Goal: Task Accomplishment & Management: Manage account settings

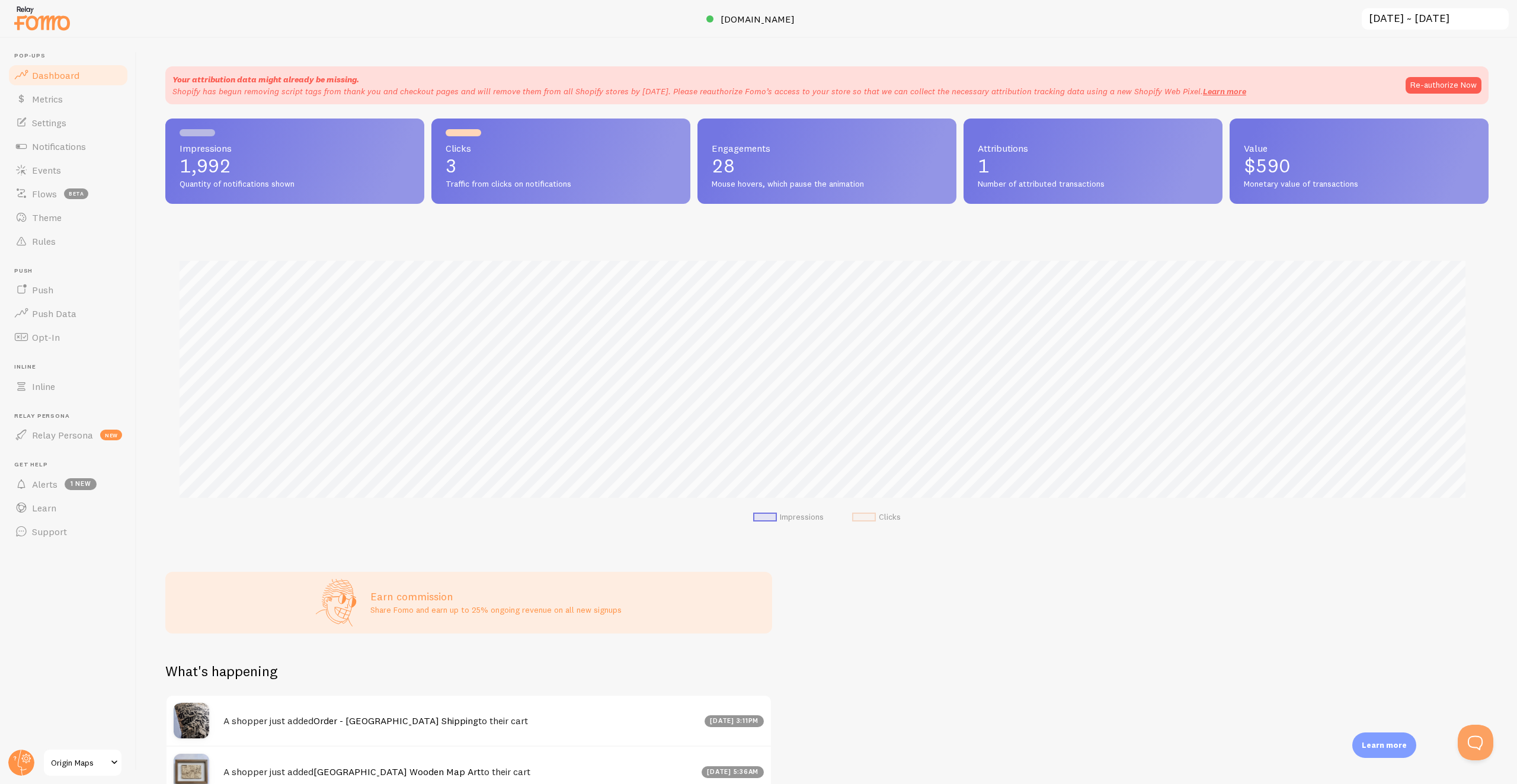
scroll to position [312, 1314]
click at [73, 151] on span "Notifications" at bounding box center [59, 146] width 54 height 12
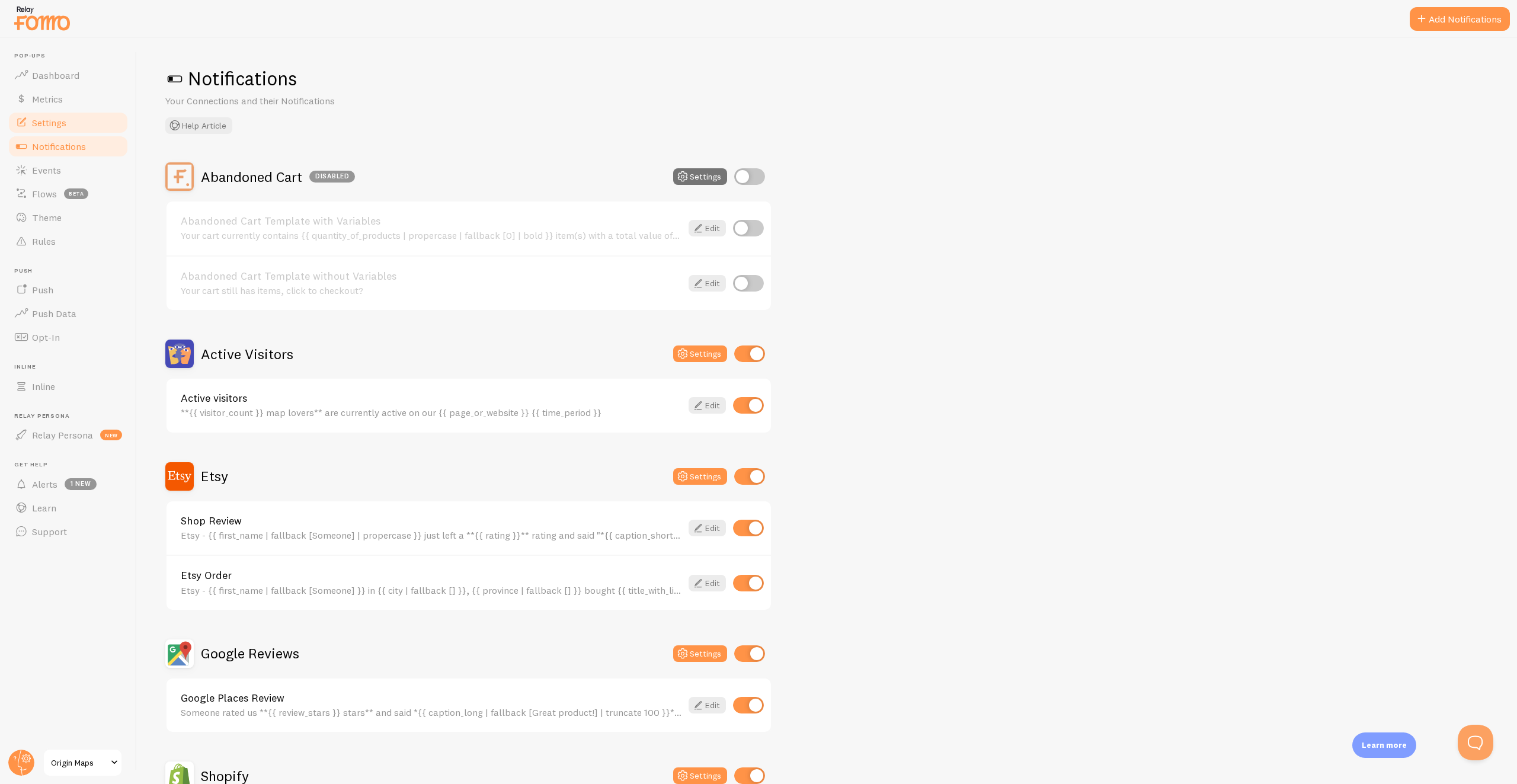
click at [82, 122] on link "Settings" at bounding box center [68, 122] width 122 height 24
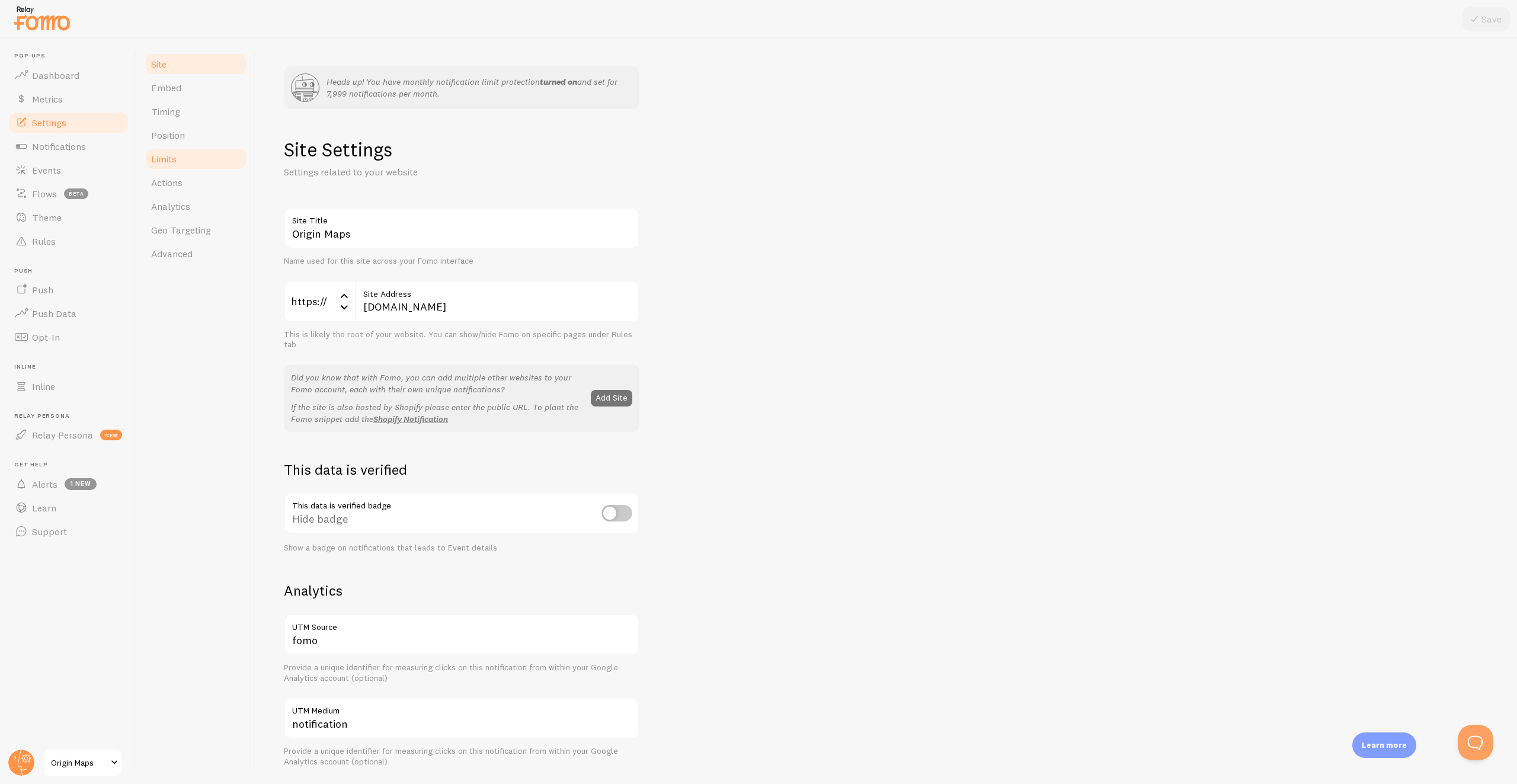
click at [208, 165] on link "Limits" at bounding box center [195, 159] width 104 height 24
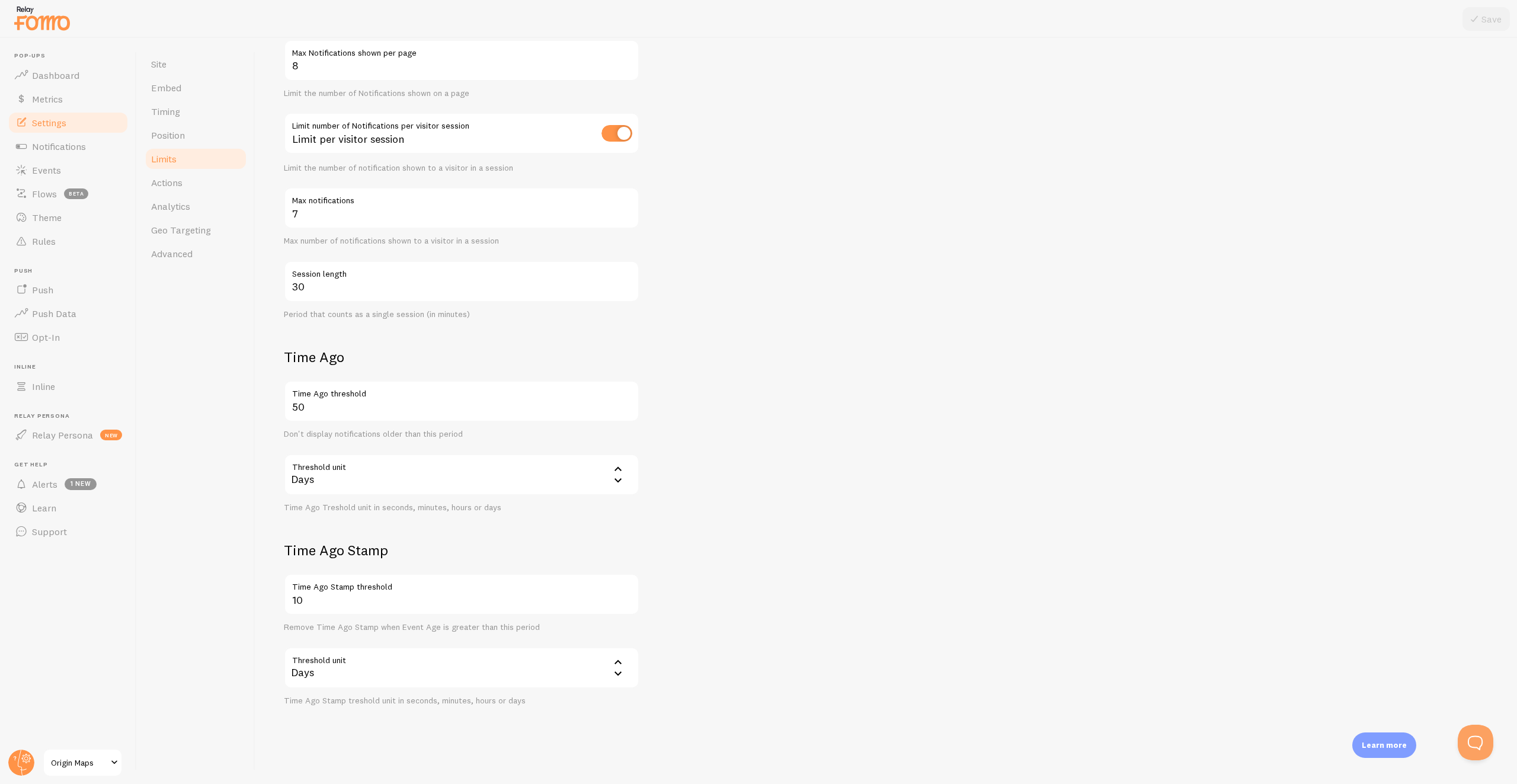
scroll to position [202, 0]
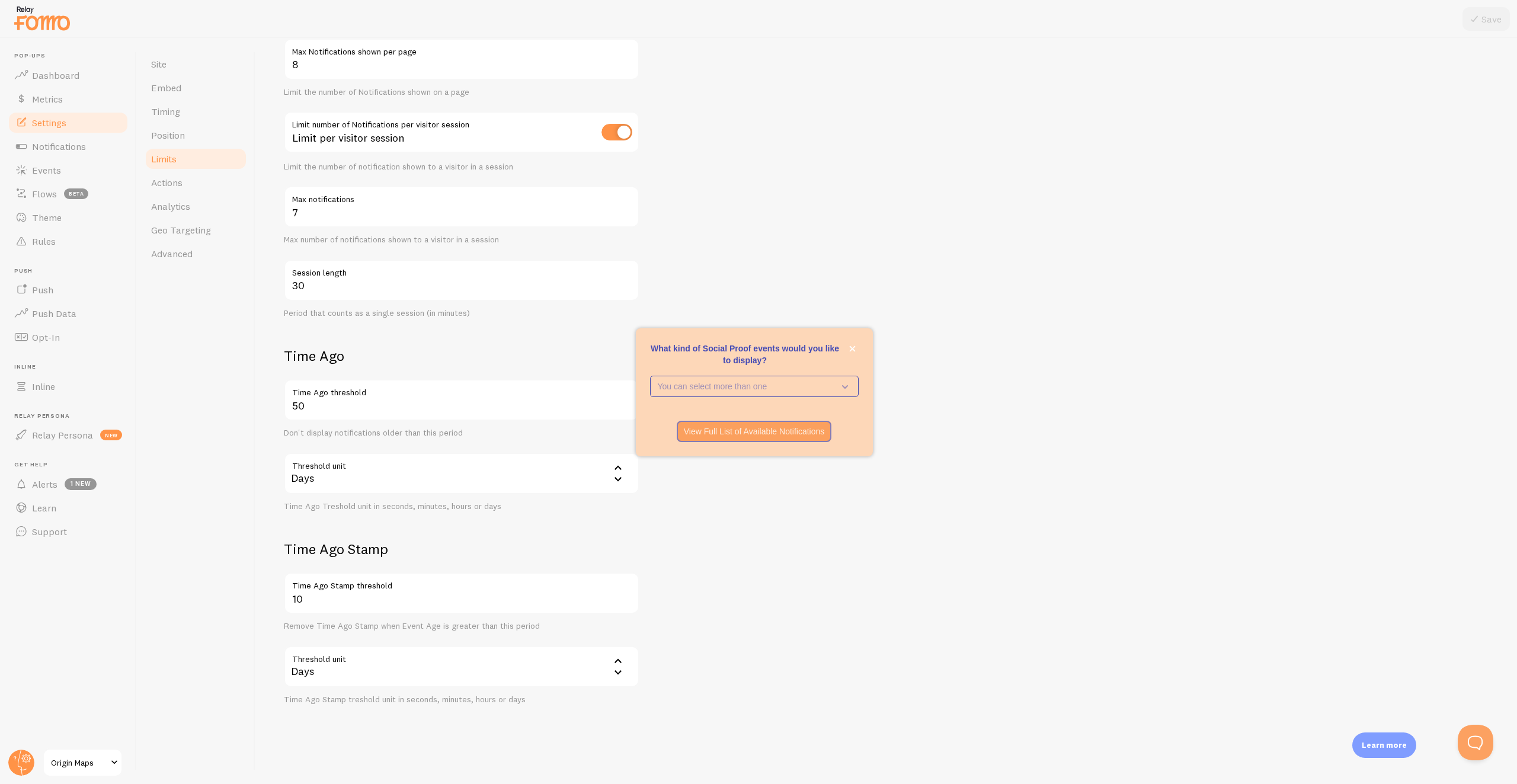
click at [916, 315] on form "Notification Count 8 Max Notifications shown per page Limit the number of Notif…" at bounding box center [886, 355] width 1205 height 699
click at [853, 347] on icon "close," at bounding box center [852, 348] width 6 height 6
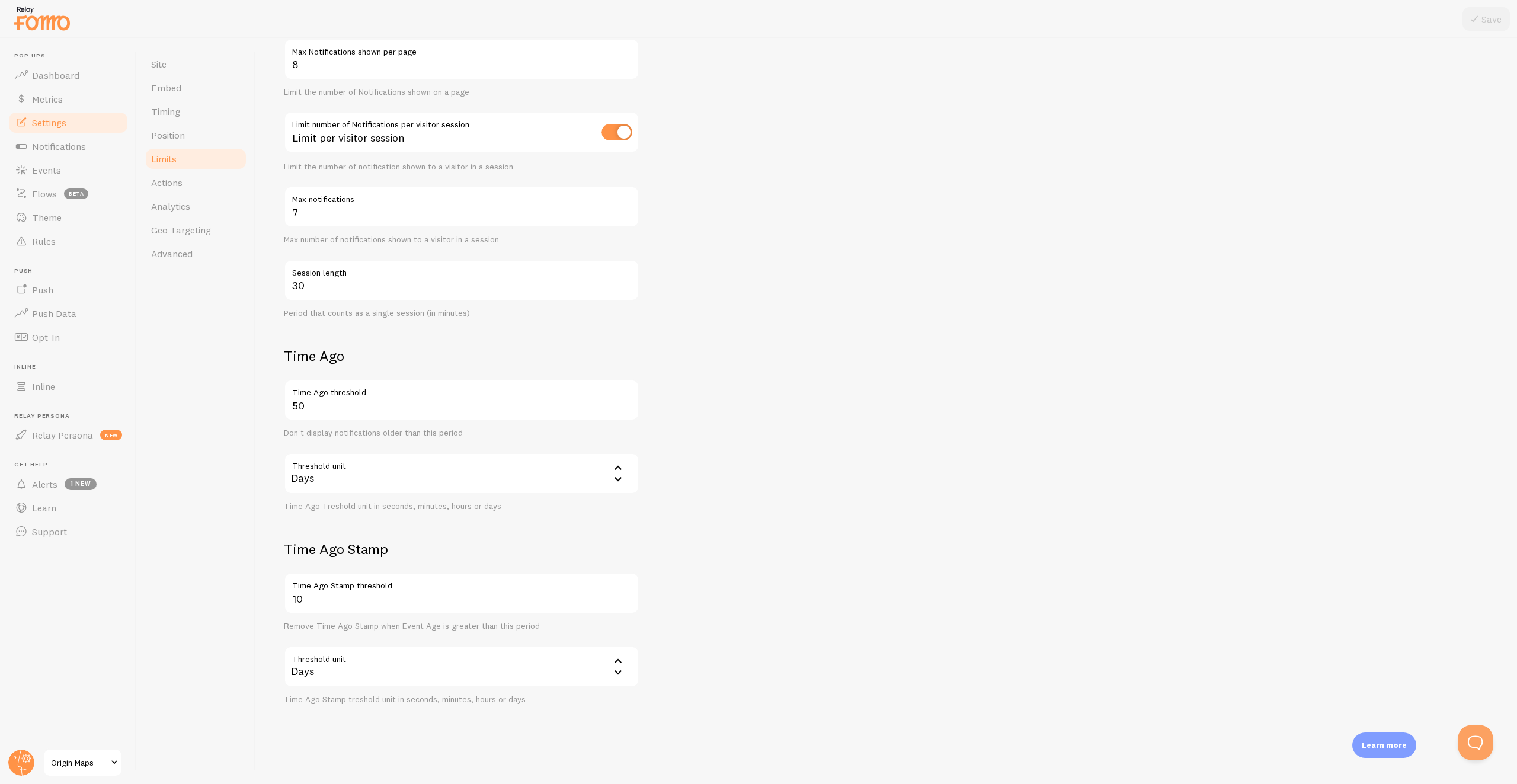
click at [68, 770] on span "Origin Maps" at bounding box center [79, 762] width 57 height 14
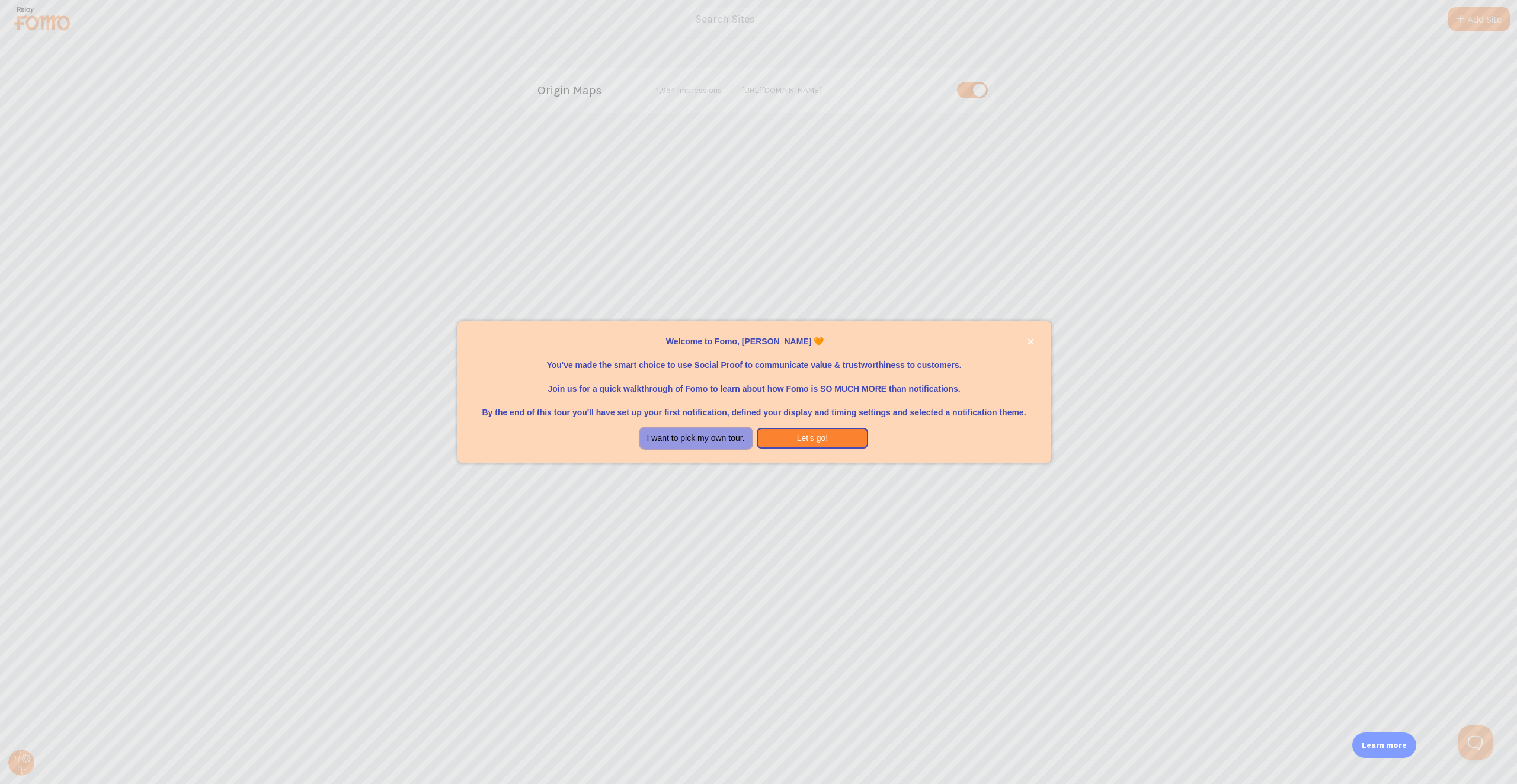
click at [727, 441] on button "I want to pick my own tour." at bounding box center [696, 438] width 112 height 22
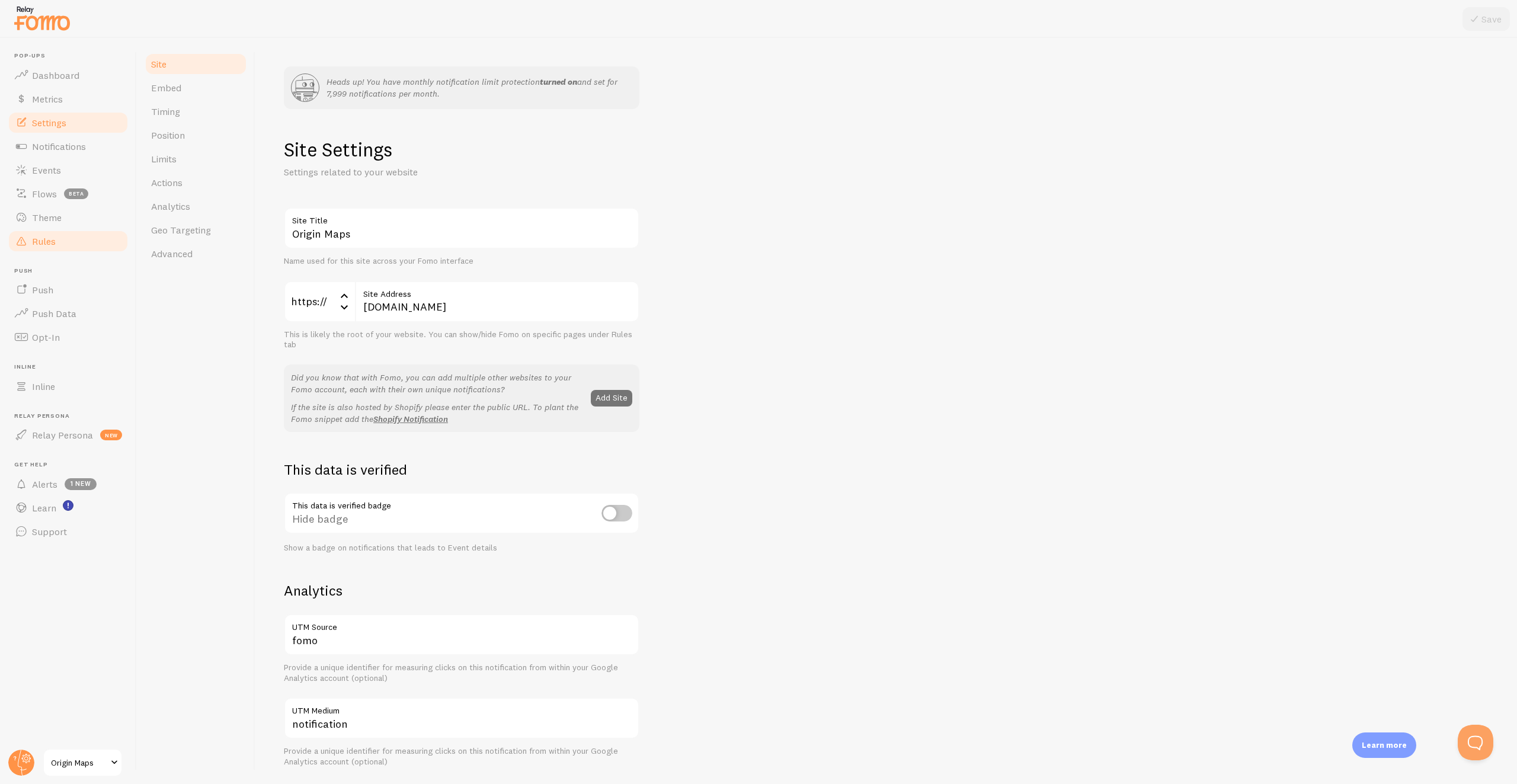
click at [58, 246] on link "Rules" at bounding box center [68, 241] width 122 height 24
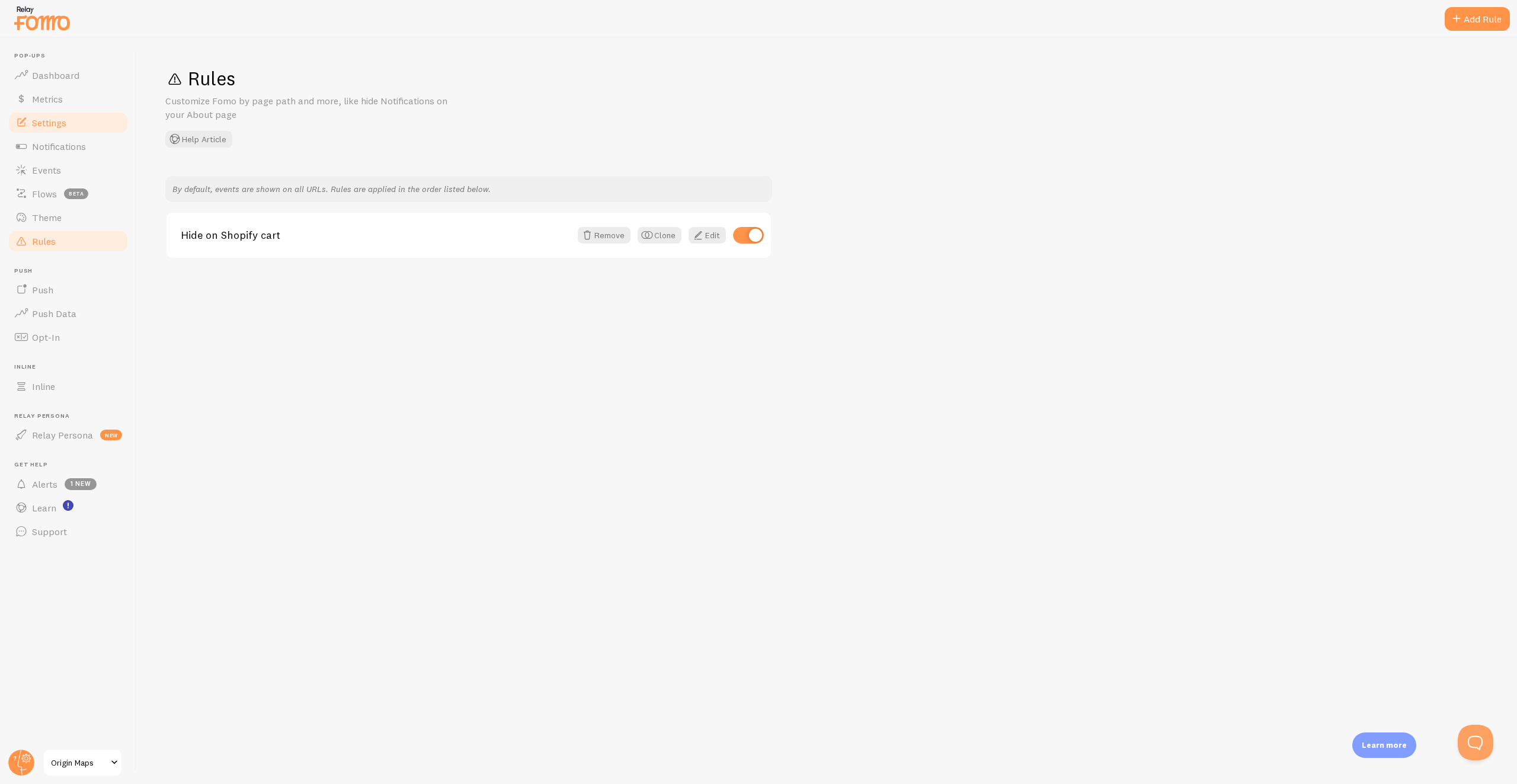
click at [79, 113] on link "Settings" at bounding box center [68, 122] width 122 height 24
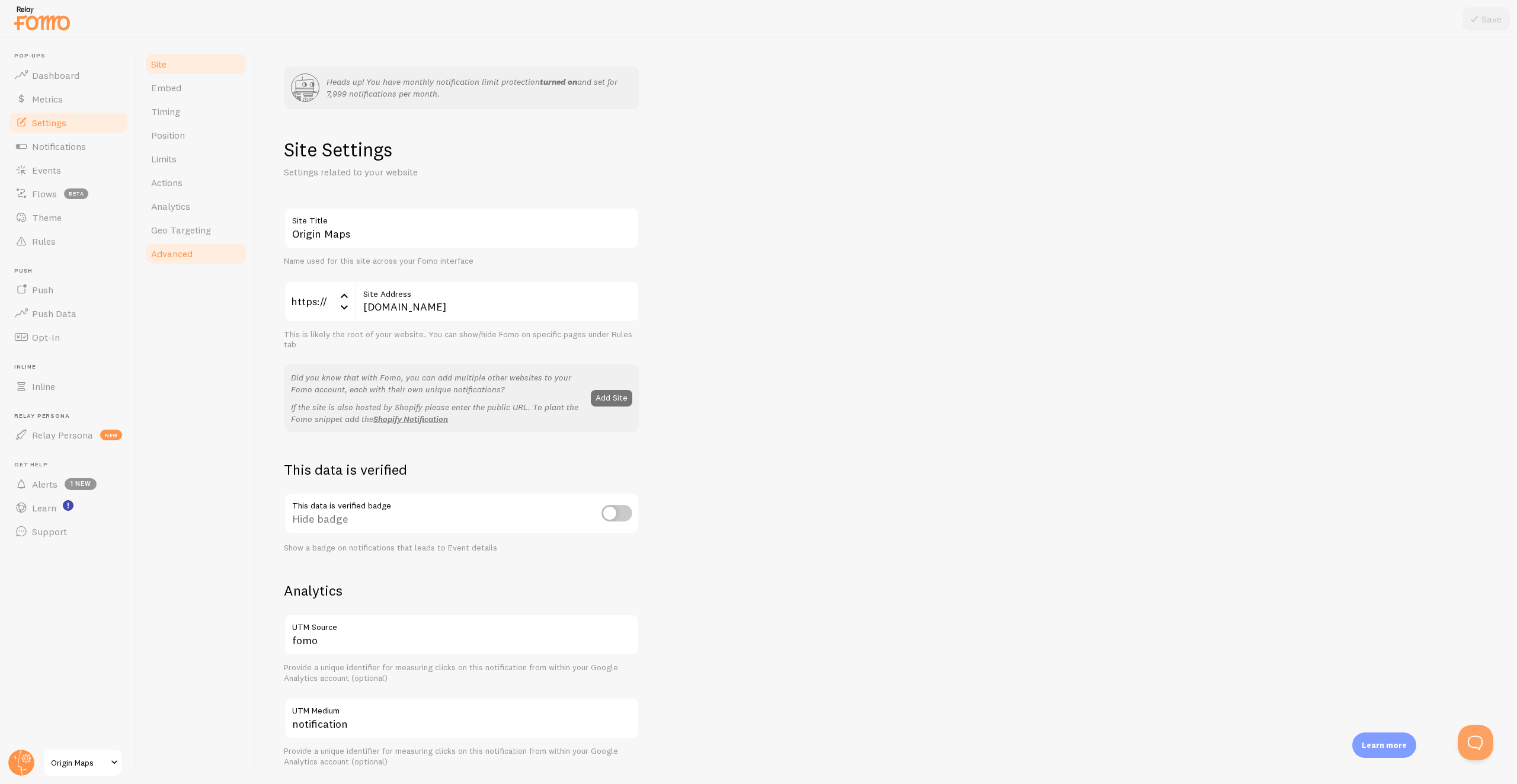
click at [198, 255] on link "Advanced" at bounding box center [195, 253] width 104 height 24
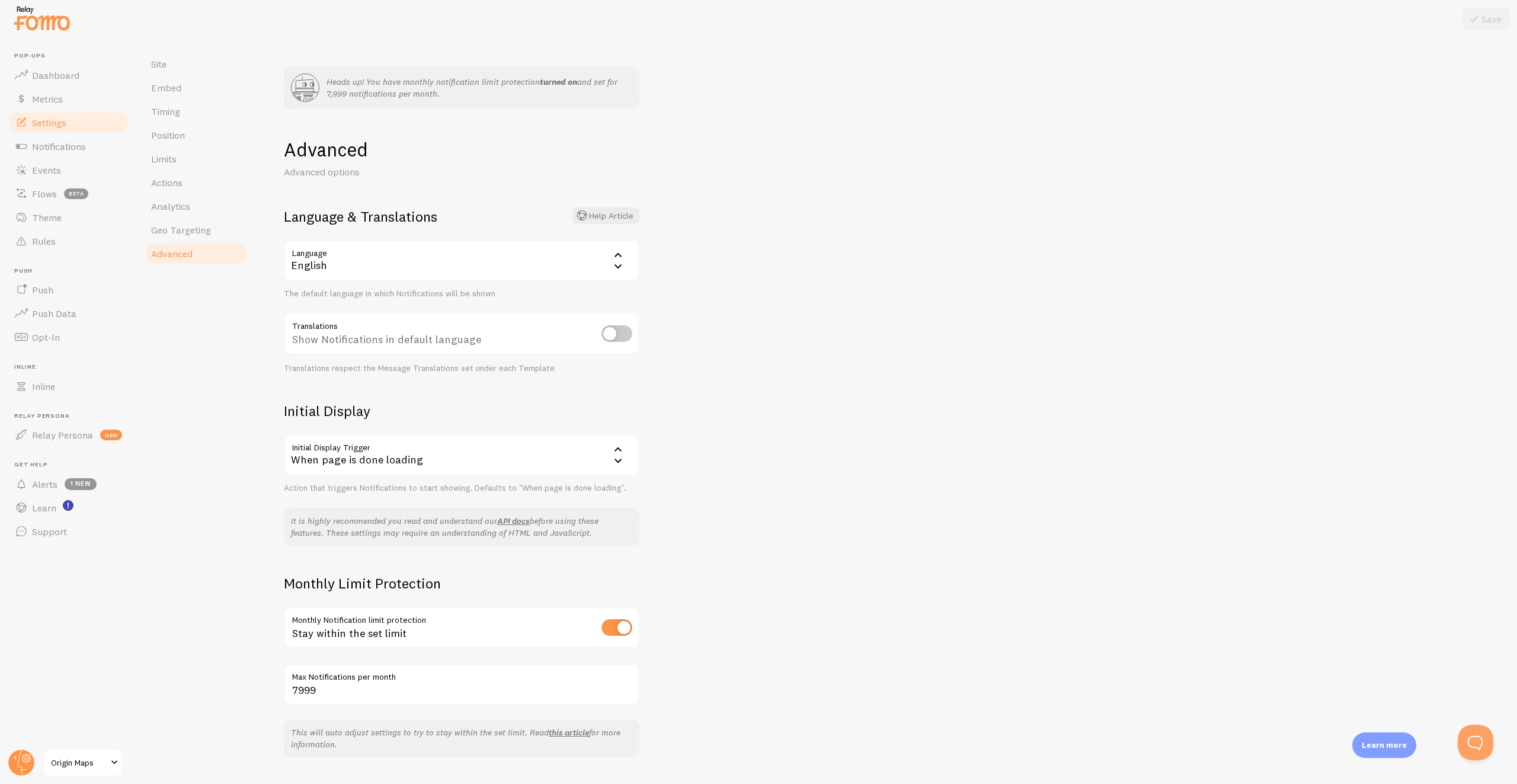
scroll to position [29, 0]
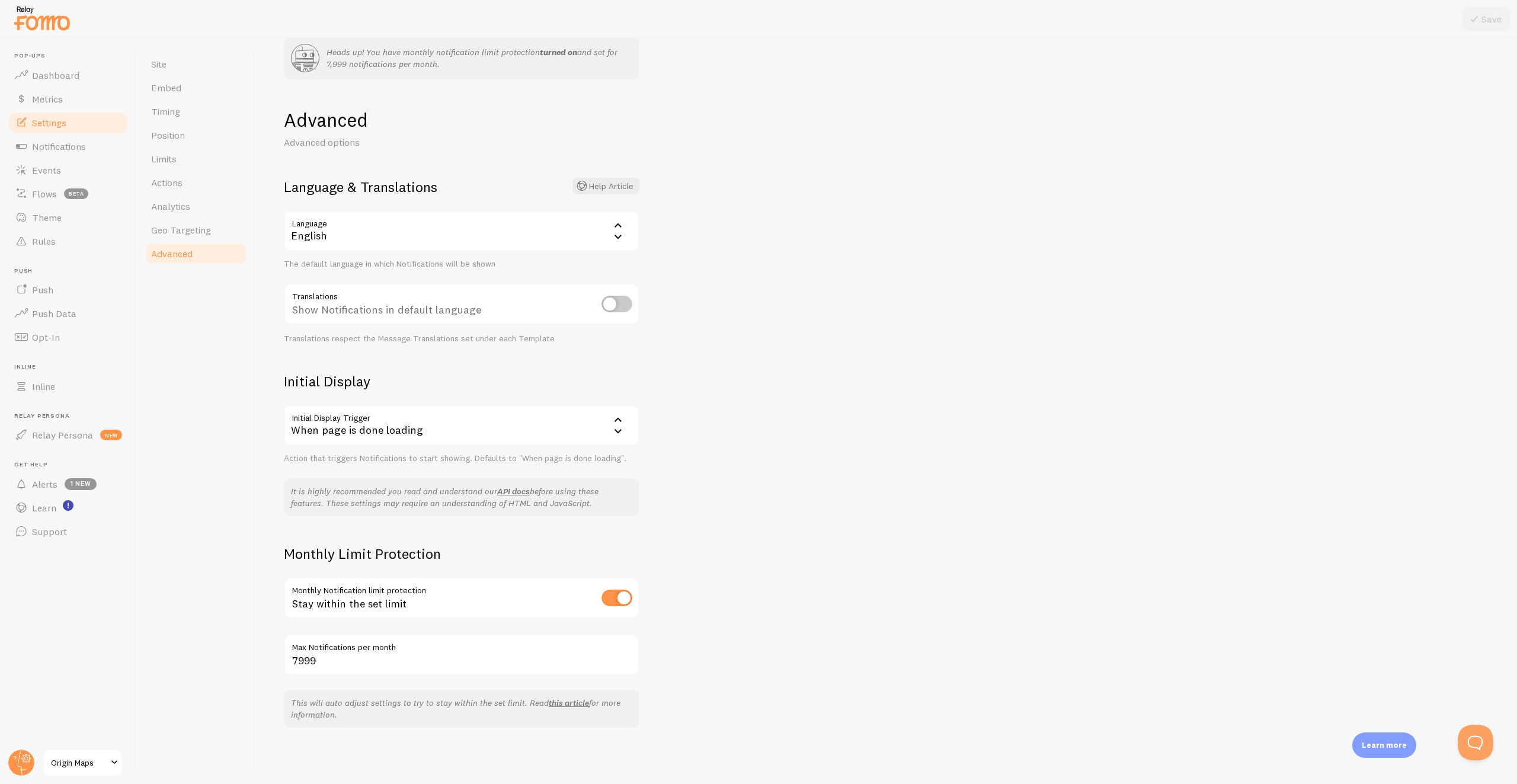
click at [785, 407] on div "Heads up! You have monthly notification limit protection turned on and set for …" at bounding box center [886, 411] width 1261 height 746
click at [194, 232] on span "Geo Targeting" at bounding box center [181, 230] width 60 height 12
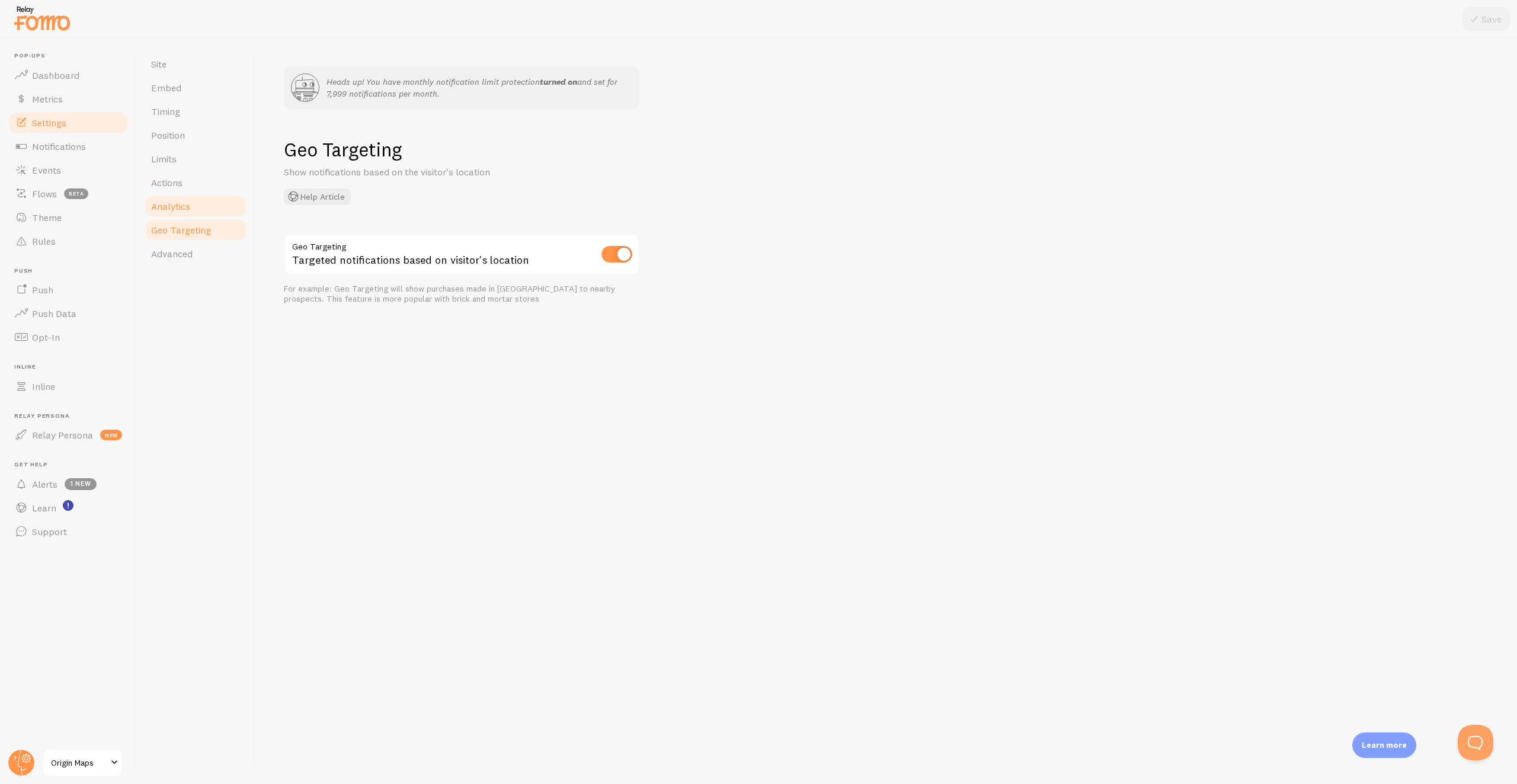
click at [203, 208] on link "Analytics" at bounding box center [195, 206] width 104 height 24
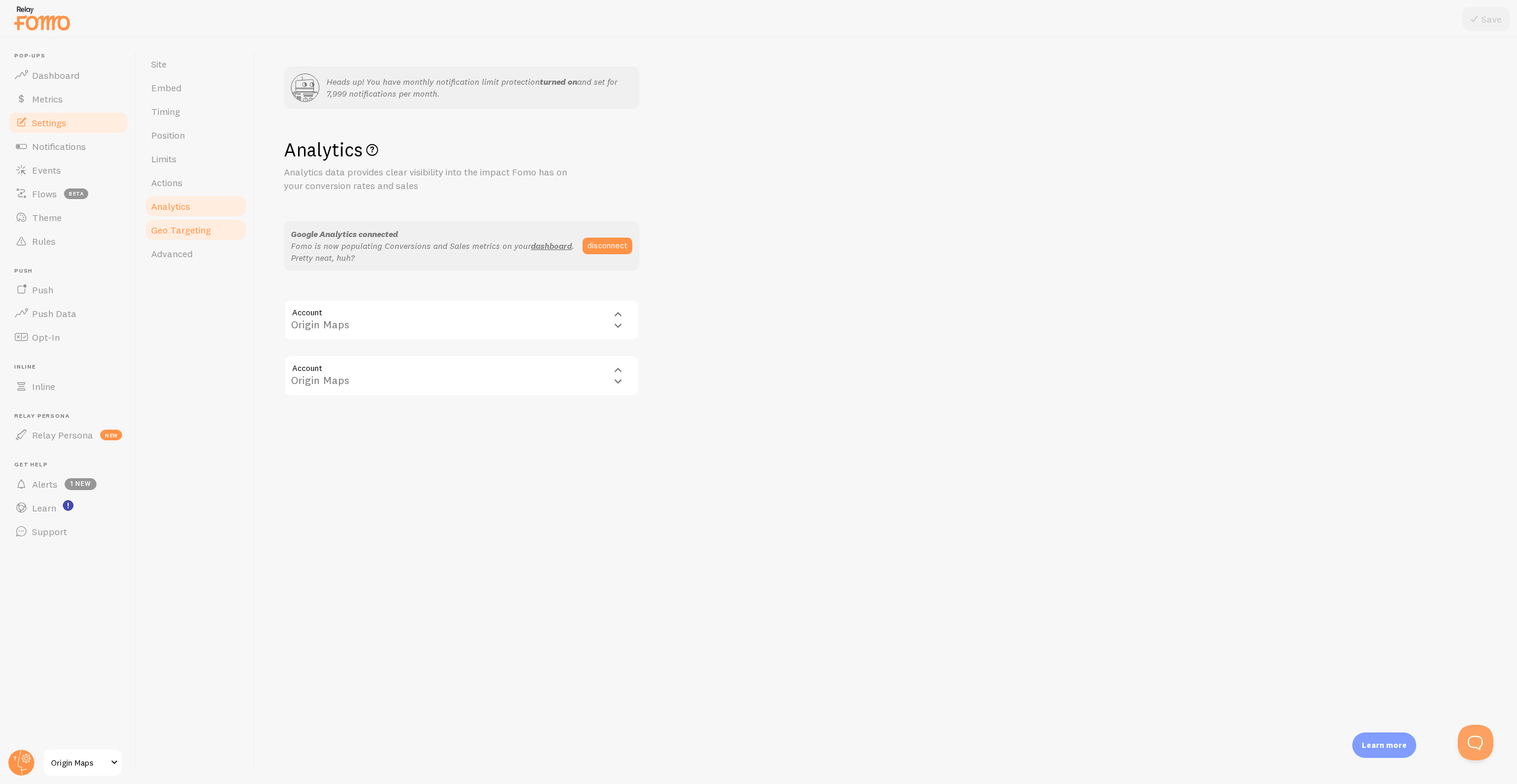
click at [192, 225] on span "Geo Targeting" at bounding box center [181, 230] width 60 height 12
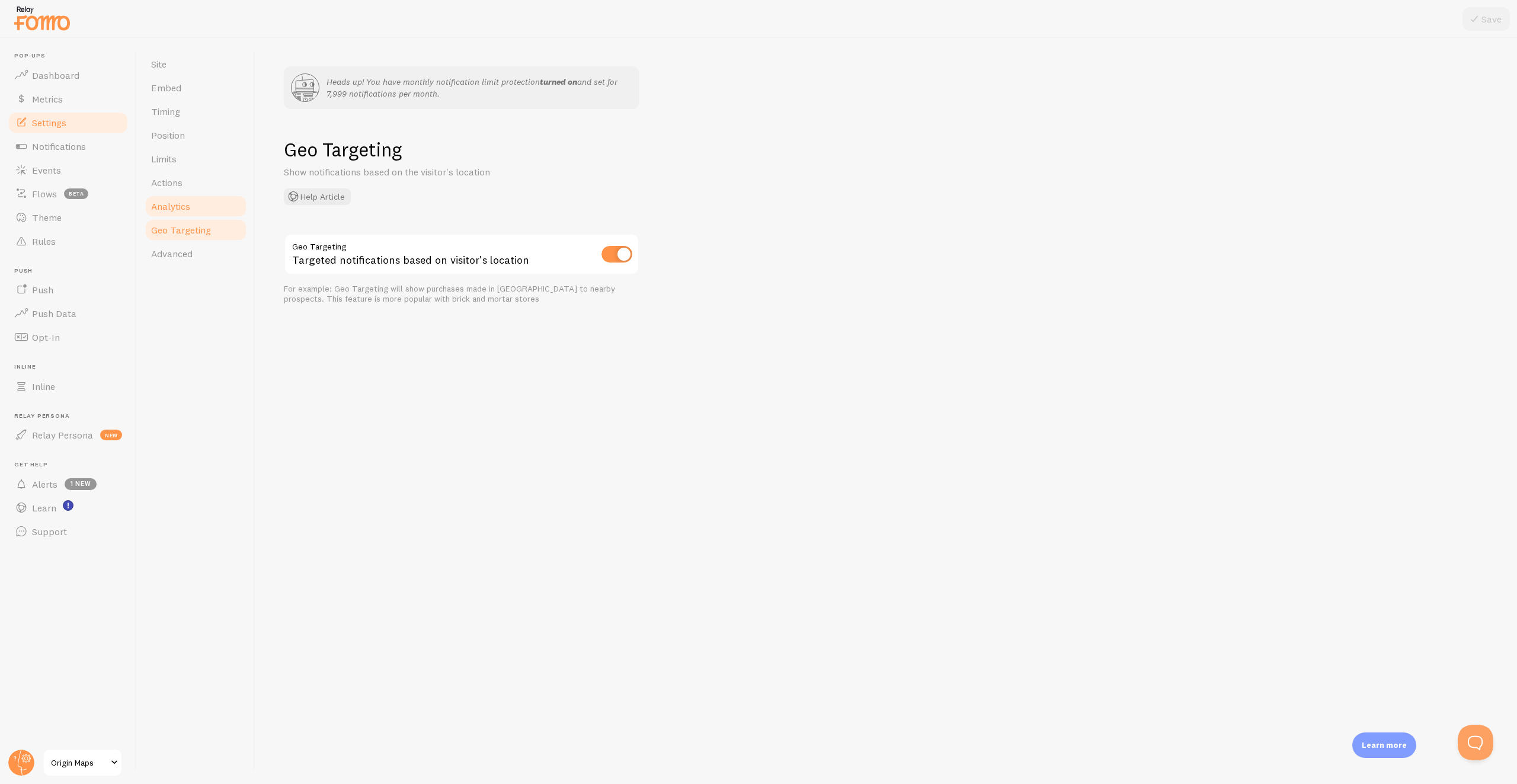
click at [195, 200] on link "Analytics" at bounding box center [195, 206] width 104 height 24
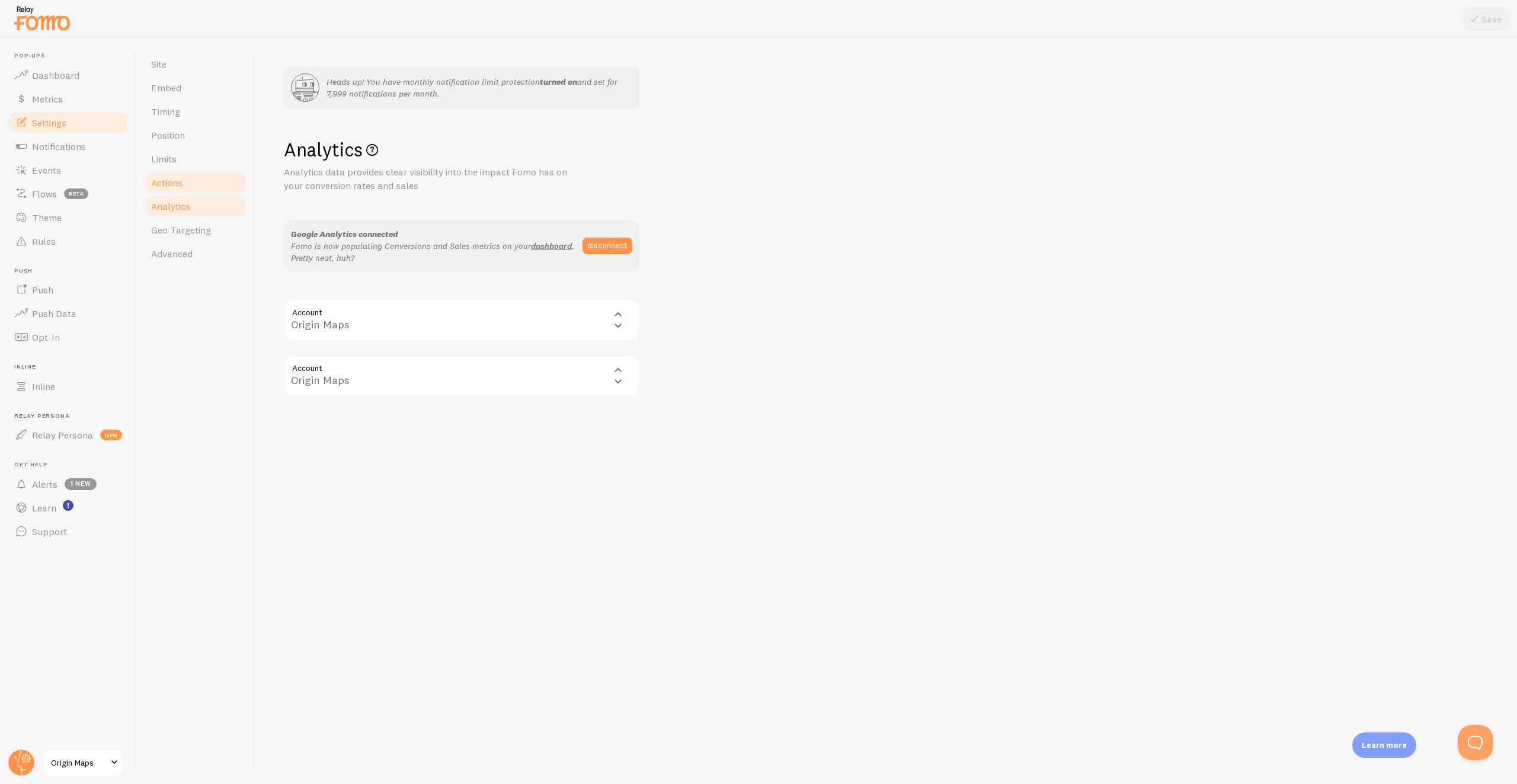
click at [196, 189] on link "Actions" at bounding box center [195, 182] width 104 height 24
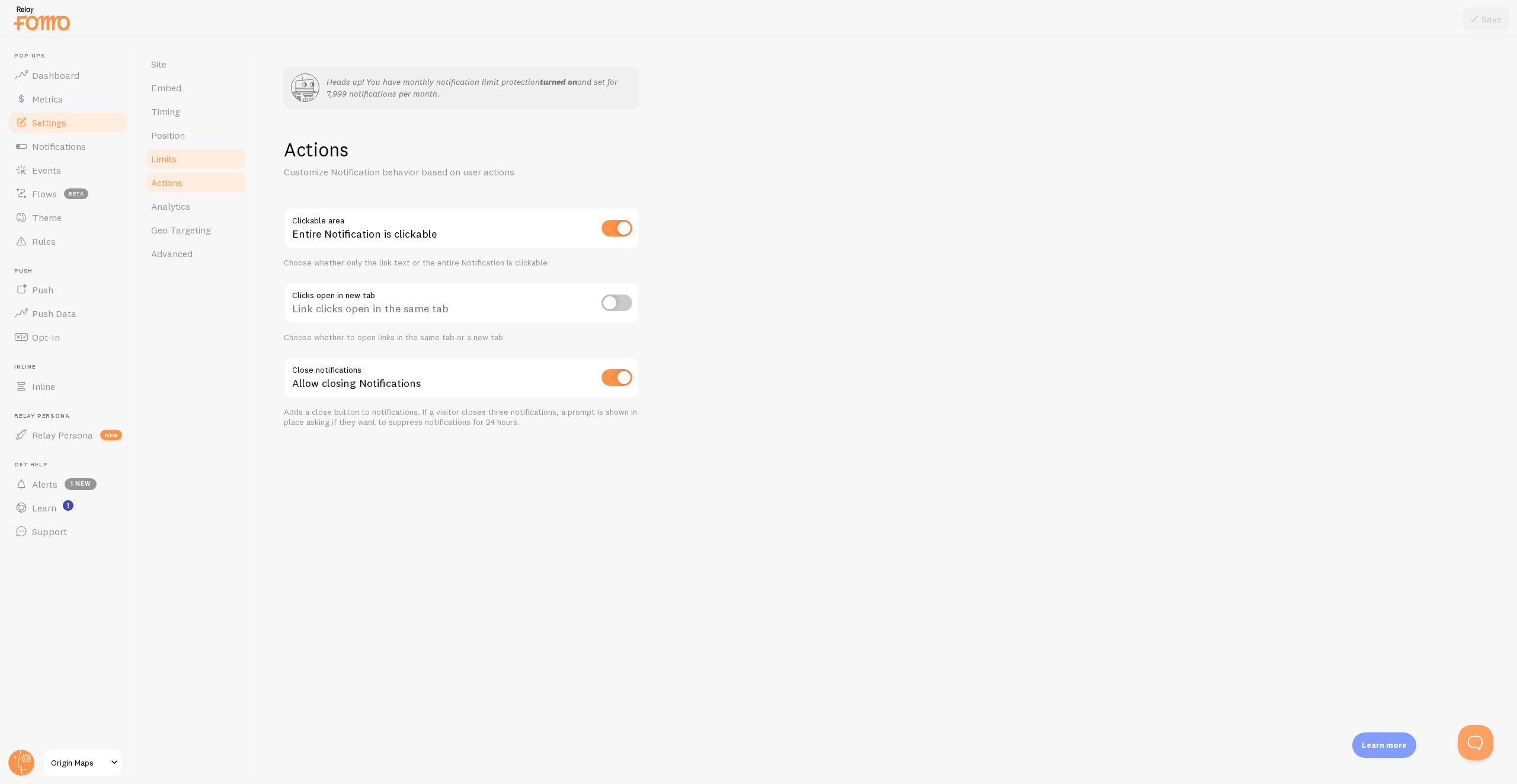
click at [200, 166] on link "Limits" at bounding box center [195, 159] width 104 height 24
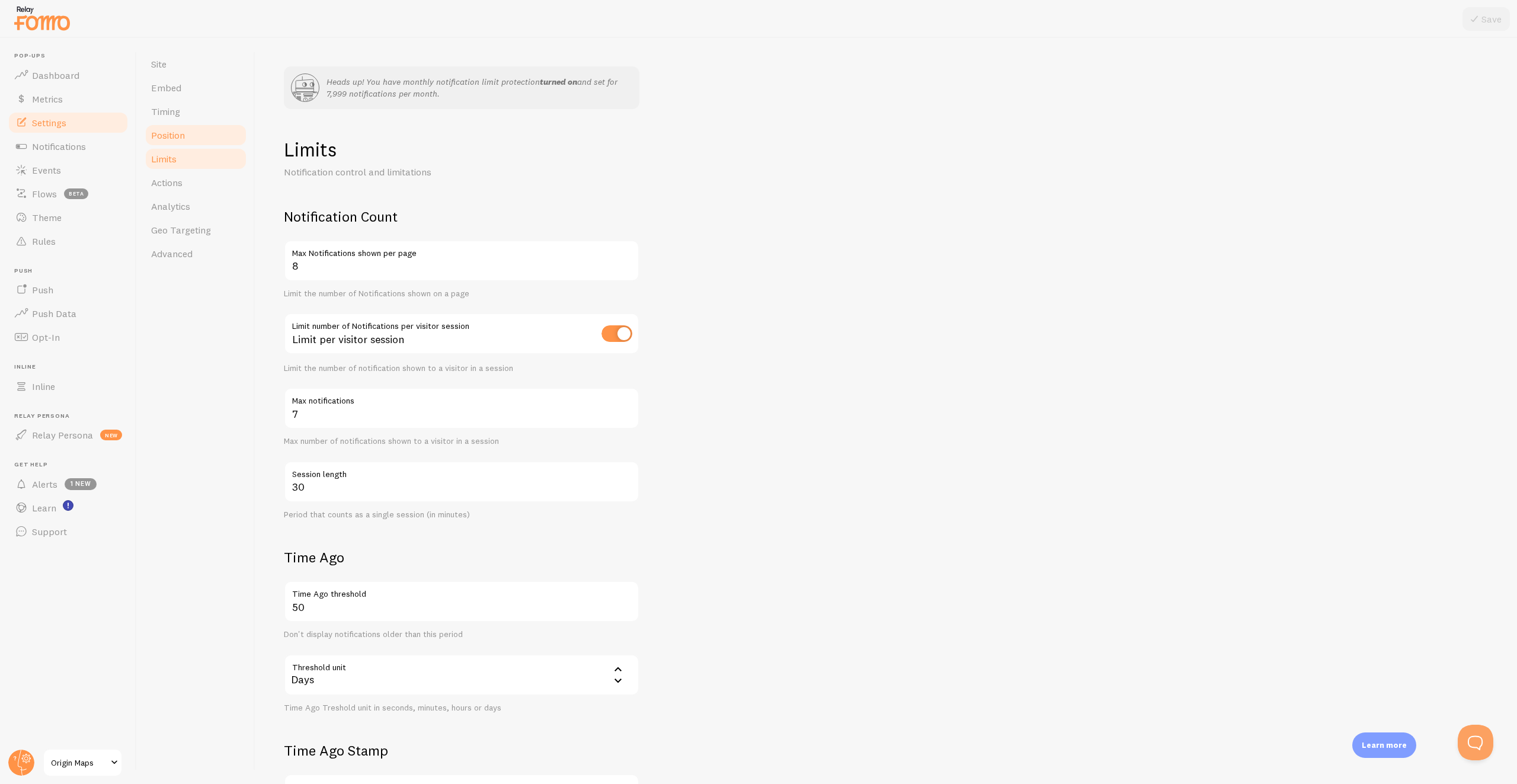
click at [205, 143] on link "Position" at bounding box center [195, 135] width 104 height 24
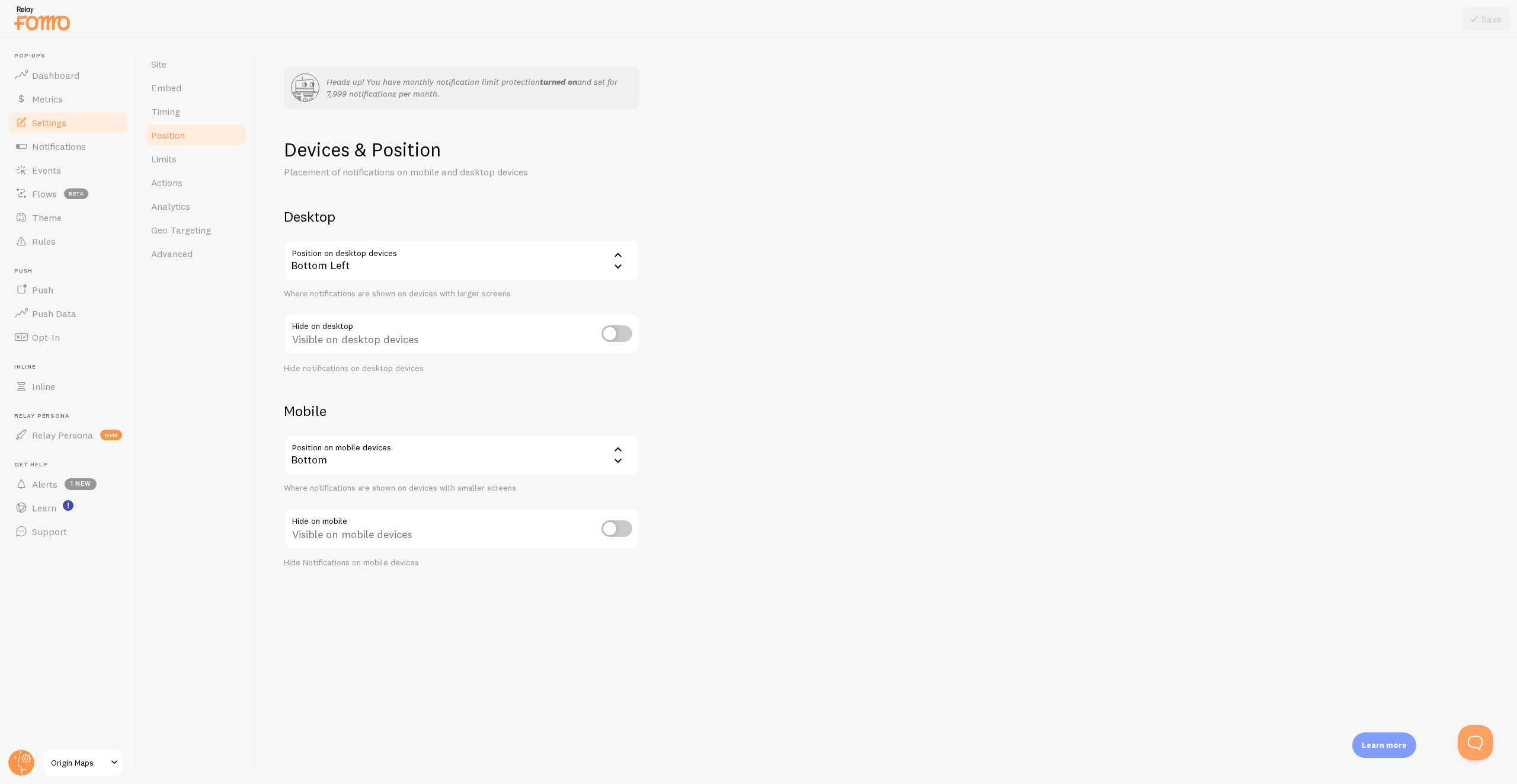
click at [207, 123] on link "Position" at bounding box center [195, 135] width 104 height 24
click at [206, 119] on link "Timing" at bounding box center [195, 111] width 104 height 24
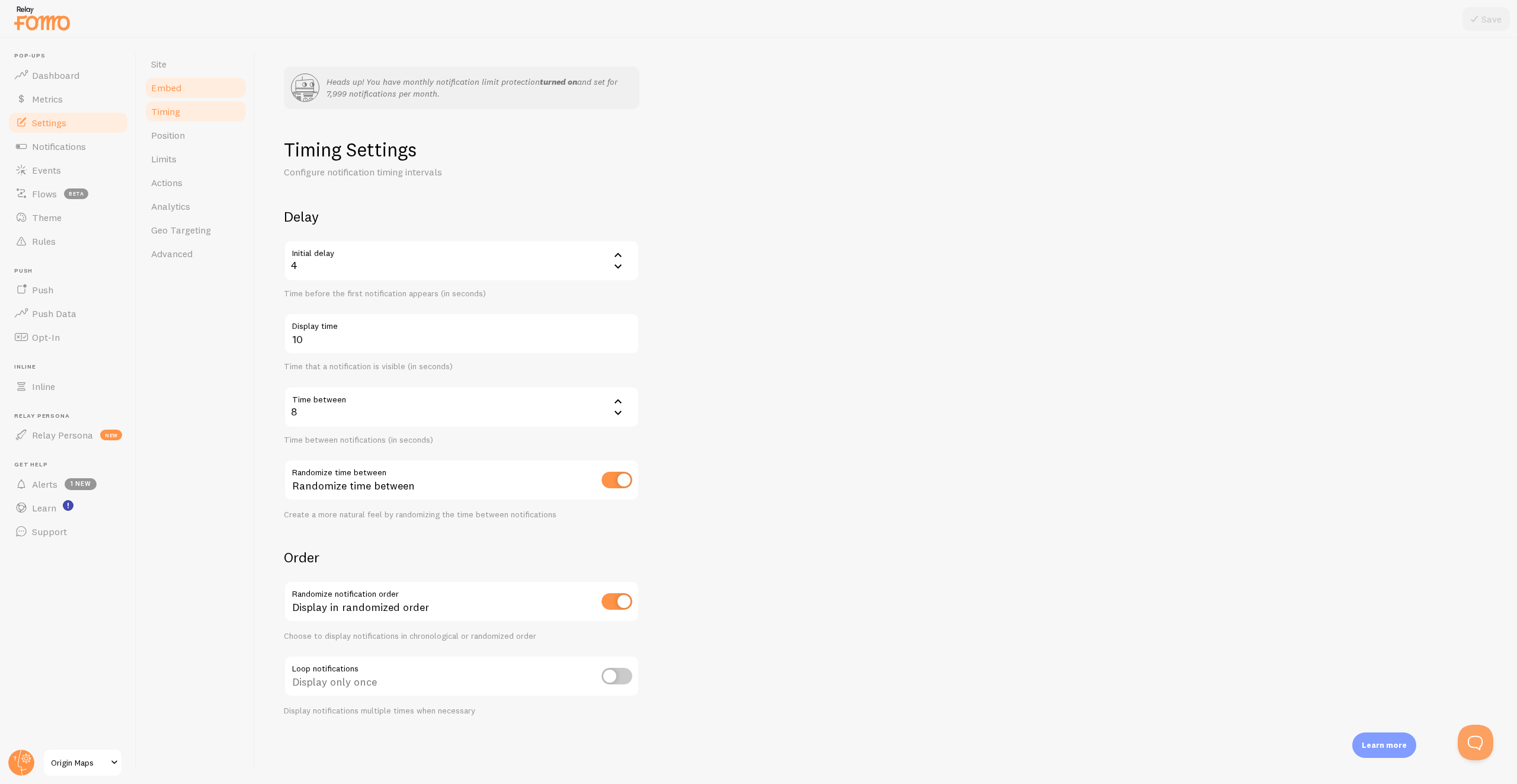
click at [181, 81] on link "Embed" at bounding box center [195, 87] width 104 height 24
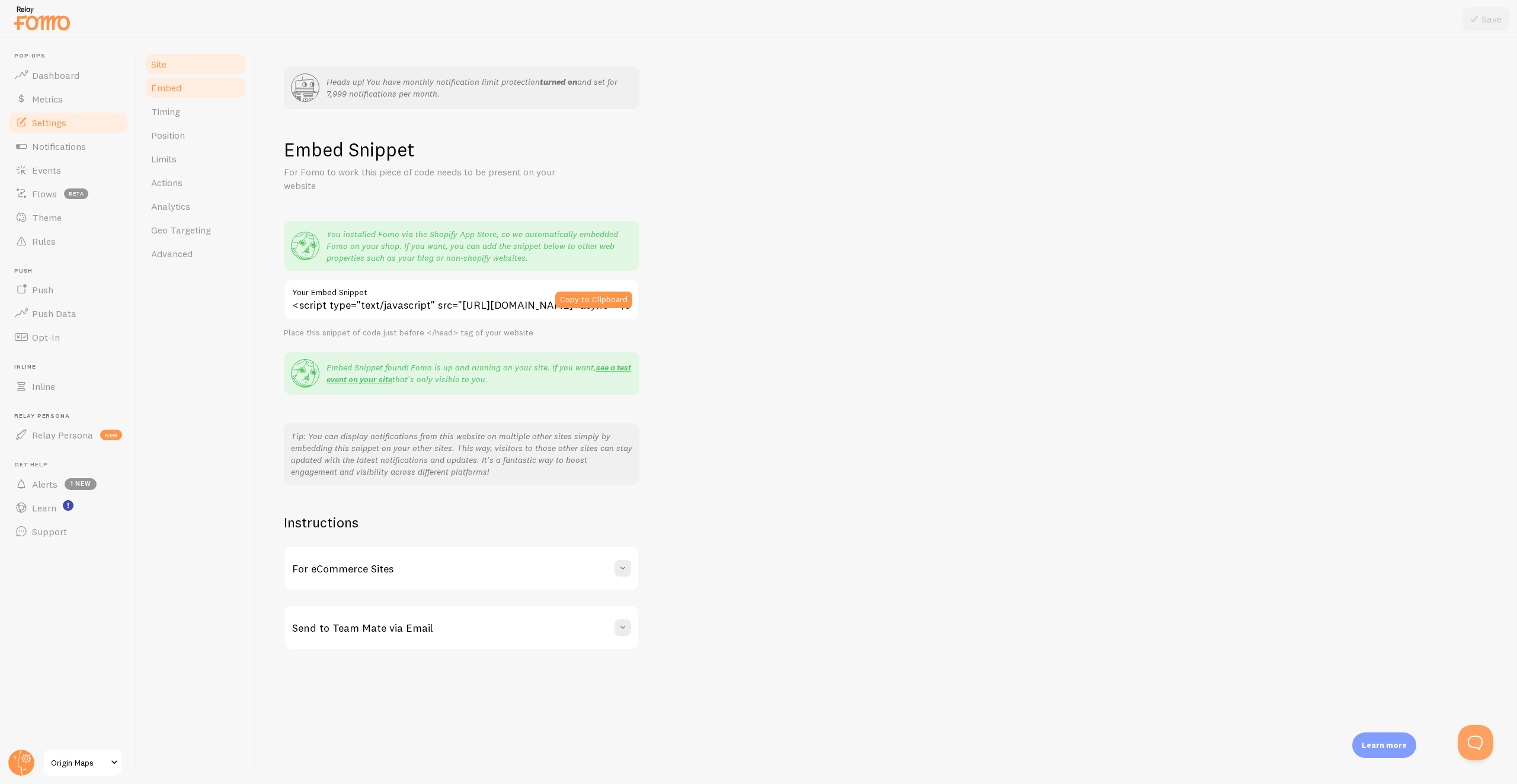
click at [189, 58] on link "Site" at bounding box center [195, 64] width 104 height 24
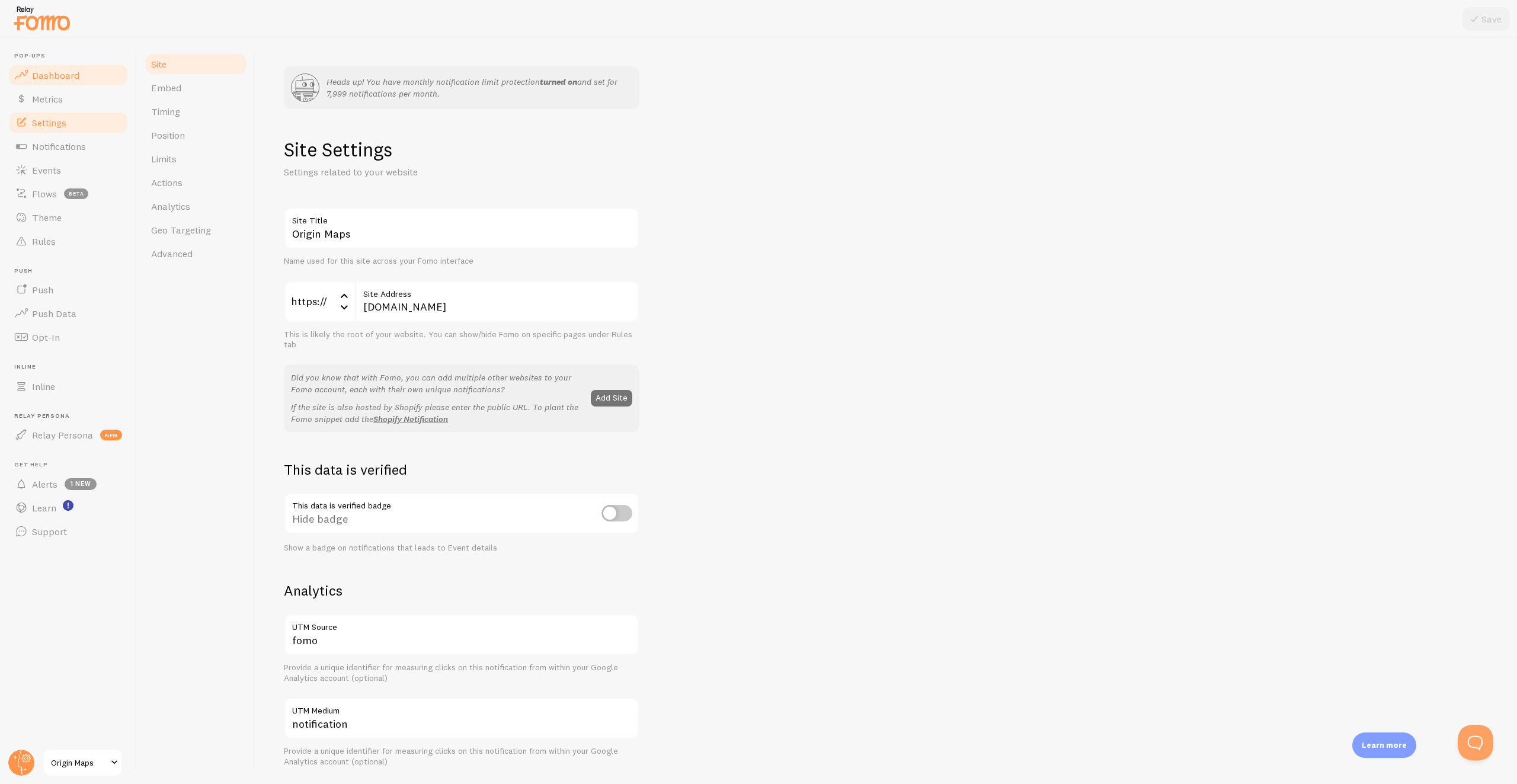
click at [106, 85] on link "Dashboard" at bounding box center [68, 75] width 122 height 24
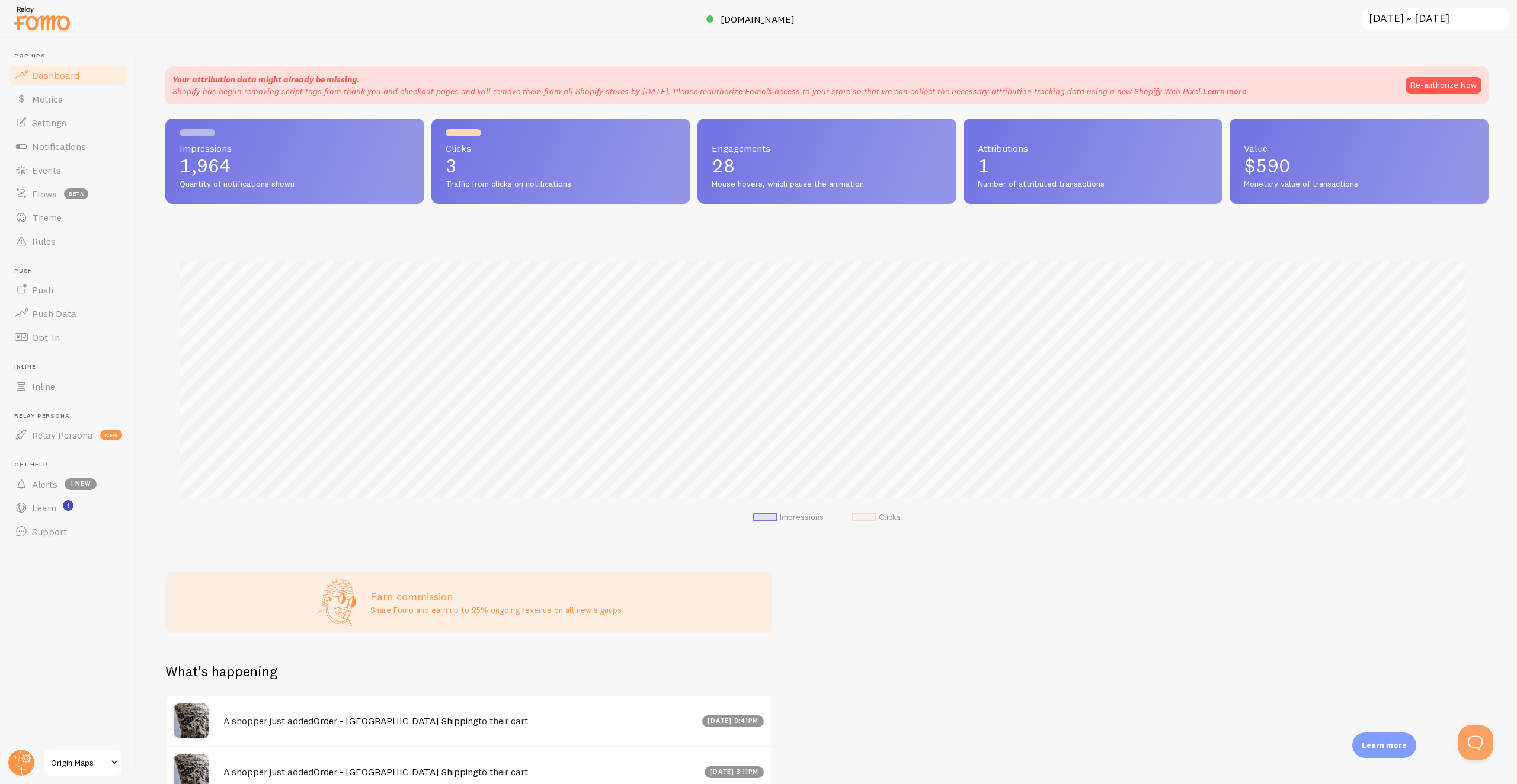
scroll to position [312, 1314]
click at [1414, 88] on button "Re-authorize Now" at bounding box center [1443, 85] width 76 height 17
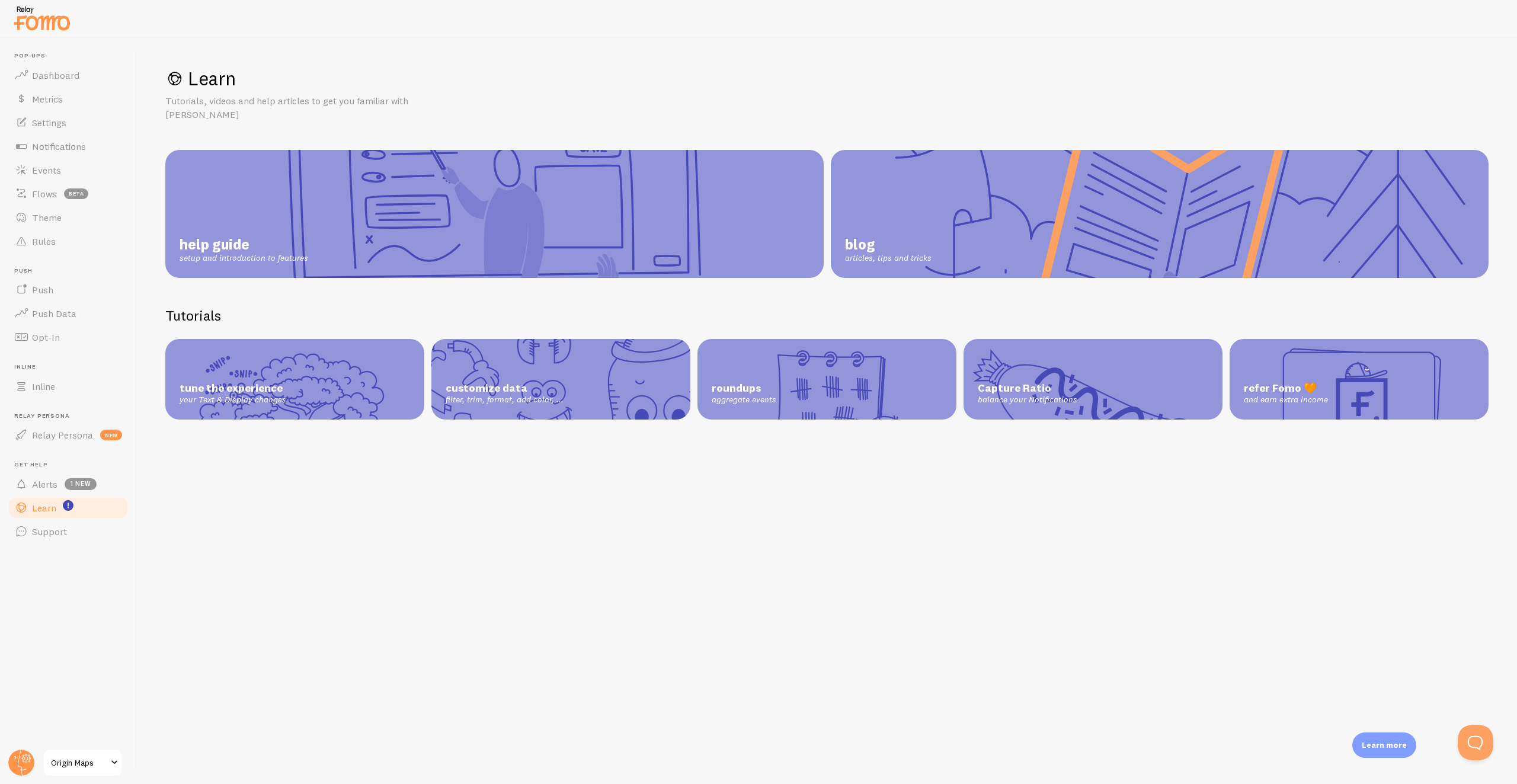
click at [107, 766] on span "Origin Maps" at bounding box center [79, 762] width 57 height 14
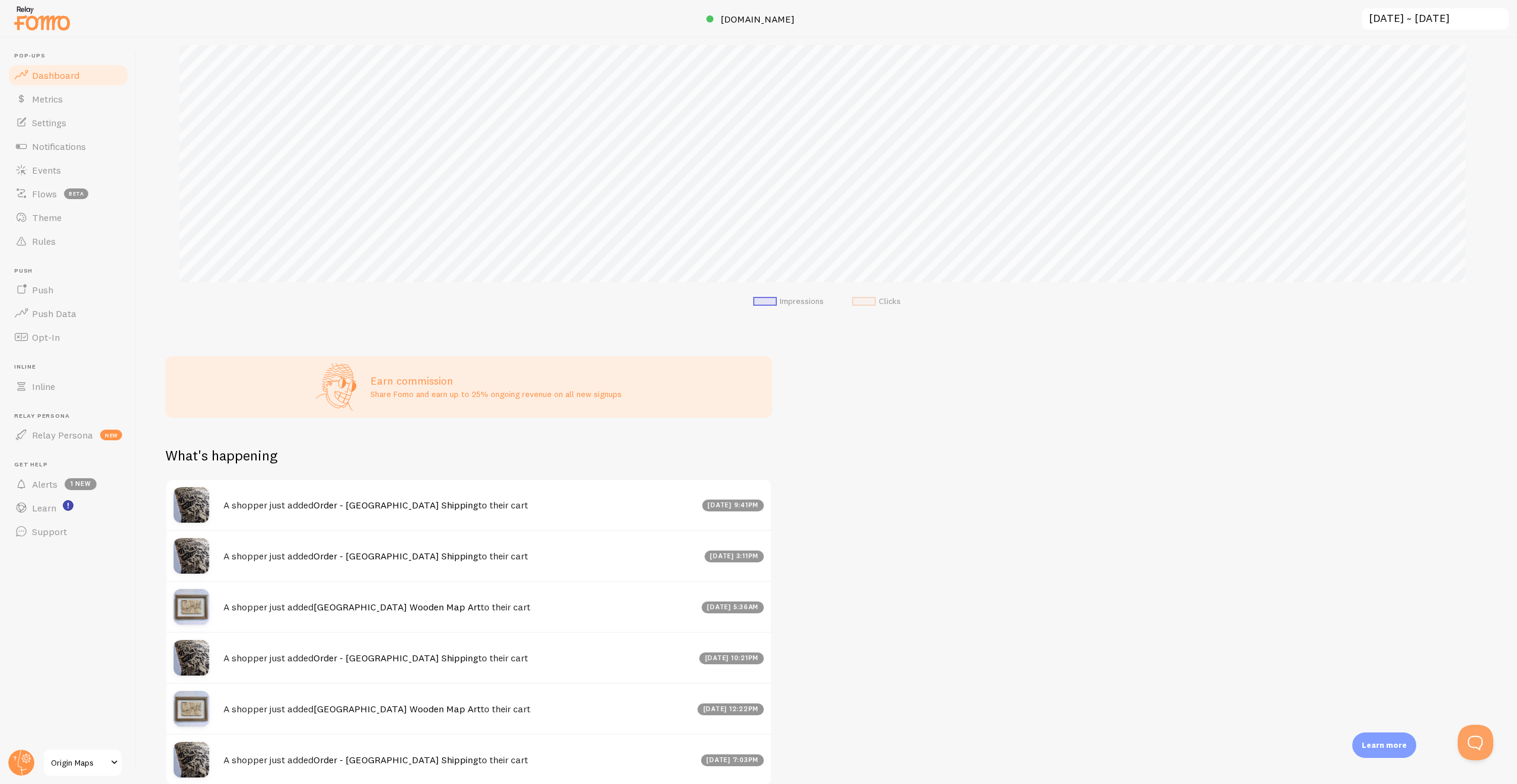
scroll to position [236, 0]
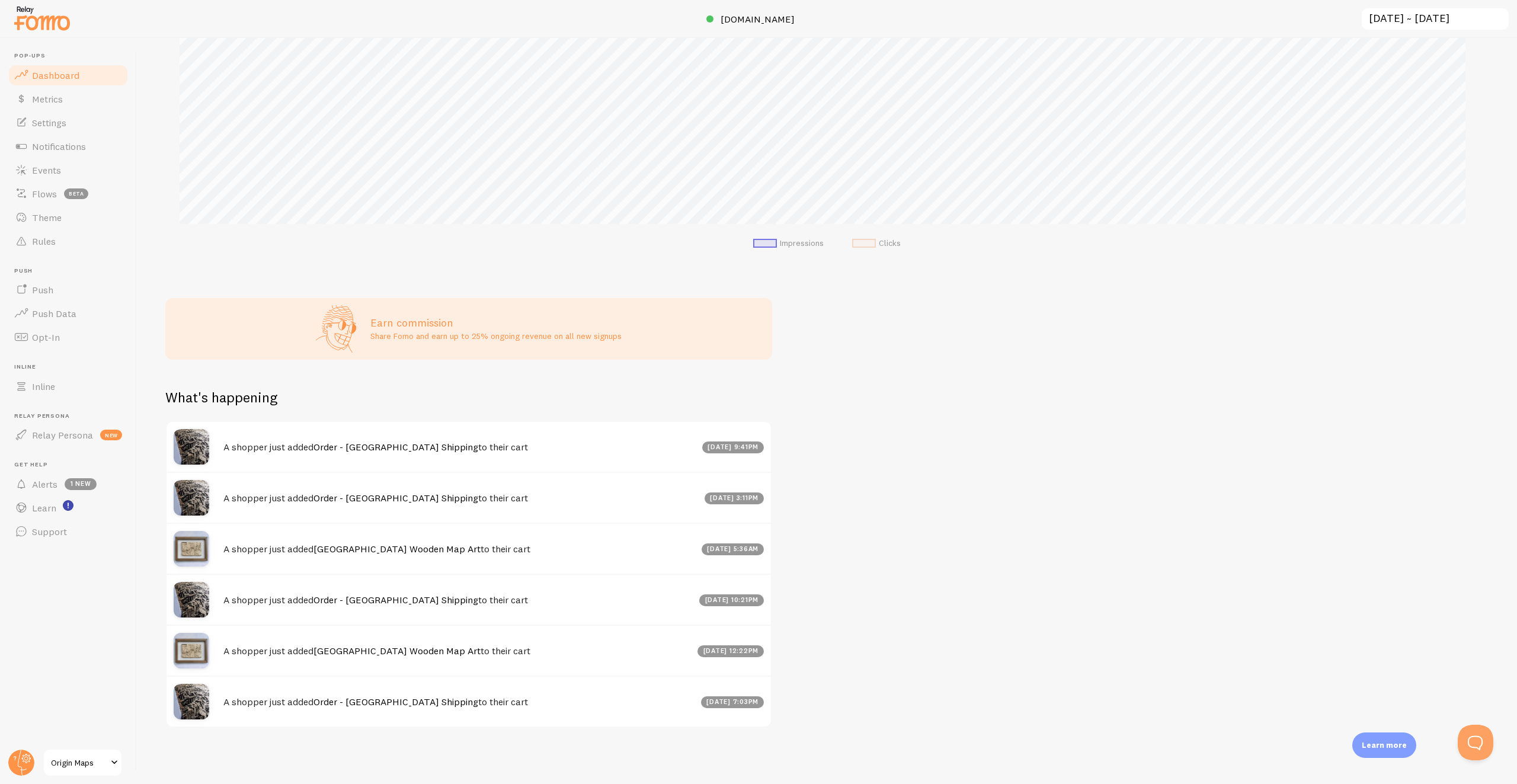
click at [957, 562] on div "Impressions 1,964 Quantity of notifications shown Clicks 3 Traffic from clicks …" at bounding box center [827, 411] width 1380 height 746
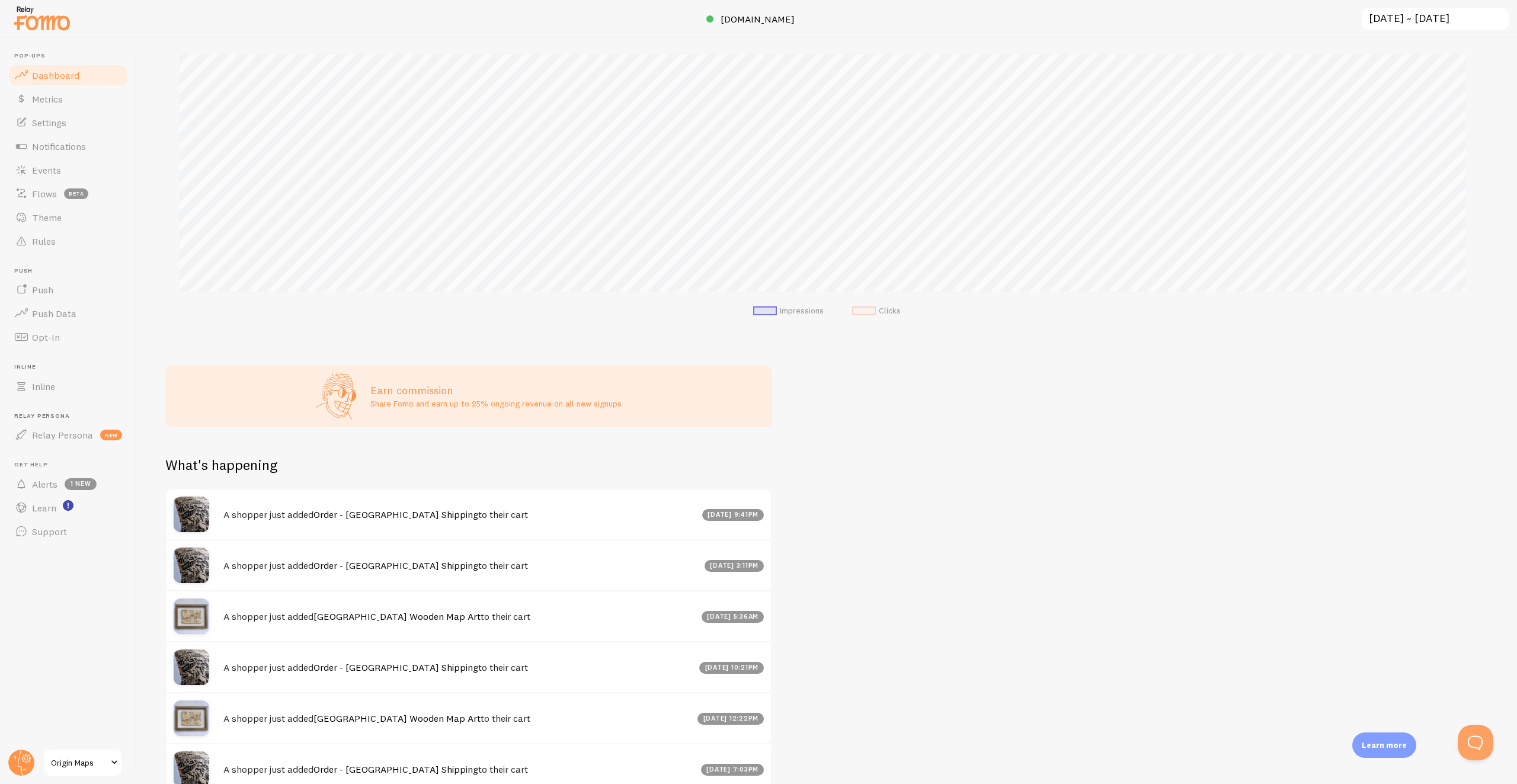
scroll to position [0, 0]
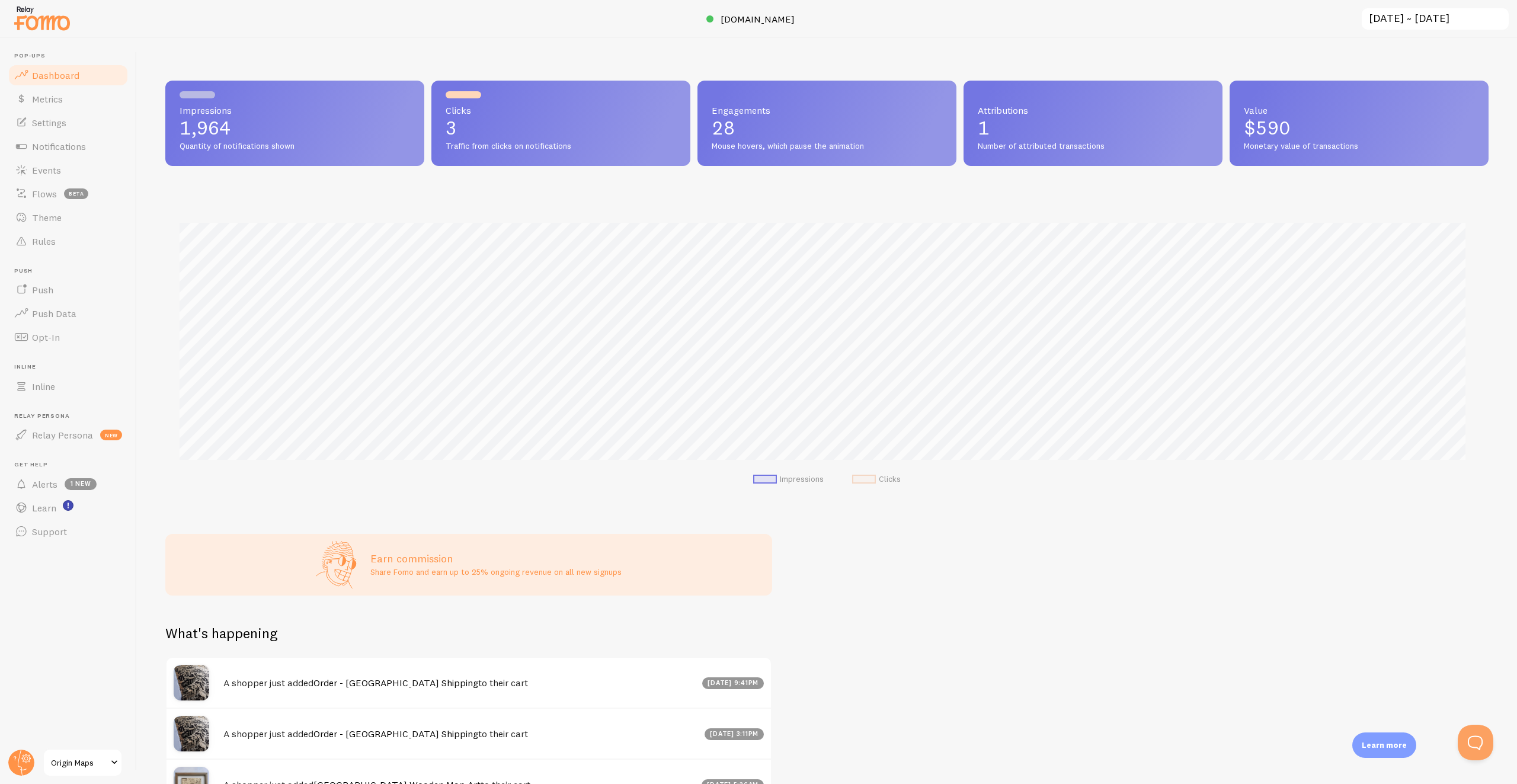
click at [1095, 681] on div "Impressions 1,964 Quantity of notifications shown Clicks 3 Traffic from clicks …" at bounding box center [827, 411] width 1380 height 746
click at [756, 23] on span "[DOMAIN_NAME]" at bounding box center [758, 18] width 74 height 12
click at [18, 767] on circle at bounding box center [22, 762] width 26 height 26
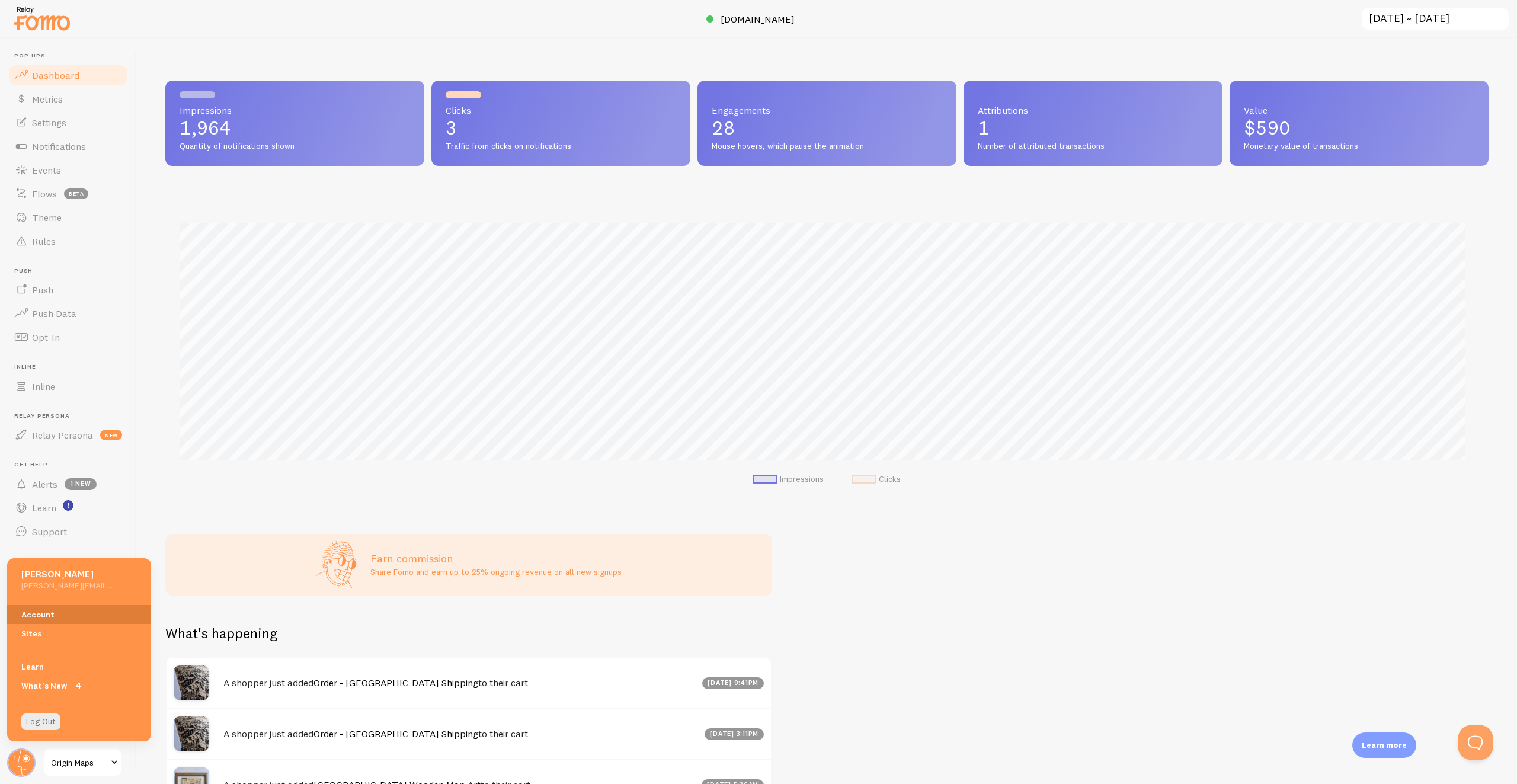
click at [52, 616] on link "Account" at bounding box center [79, 614] width 144 height 19
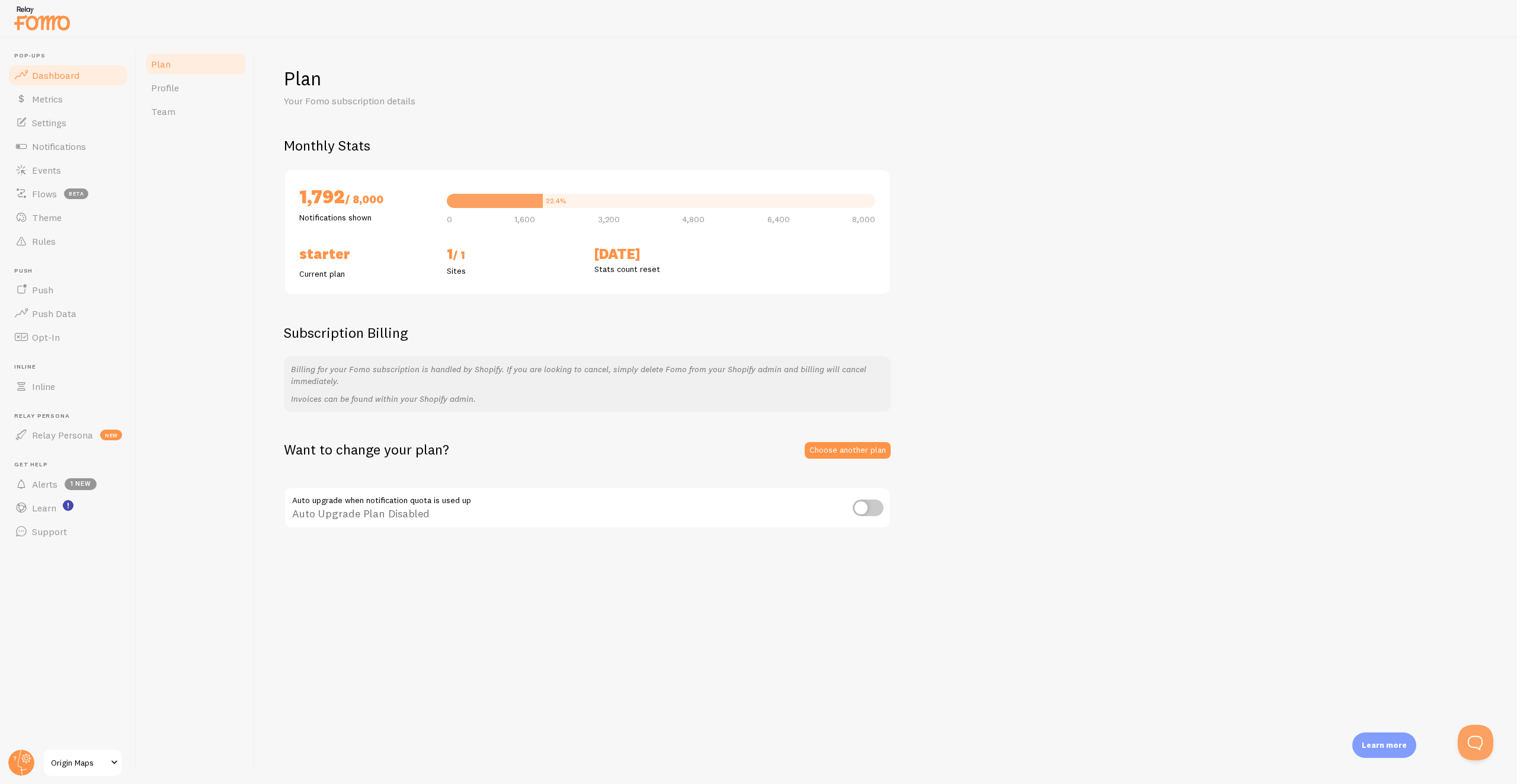
click at [68, 74] on span "Dashboard" at bounding box center [55, 75] width 47 height 12
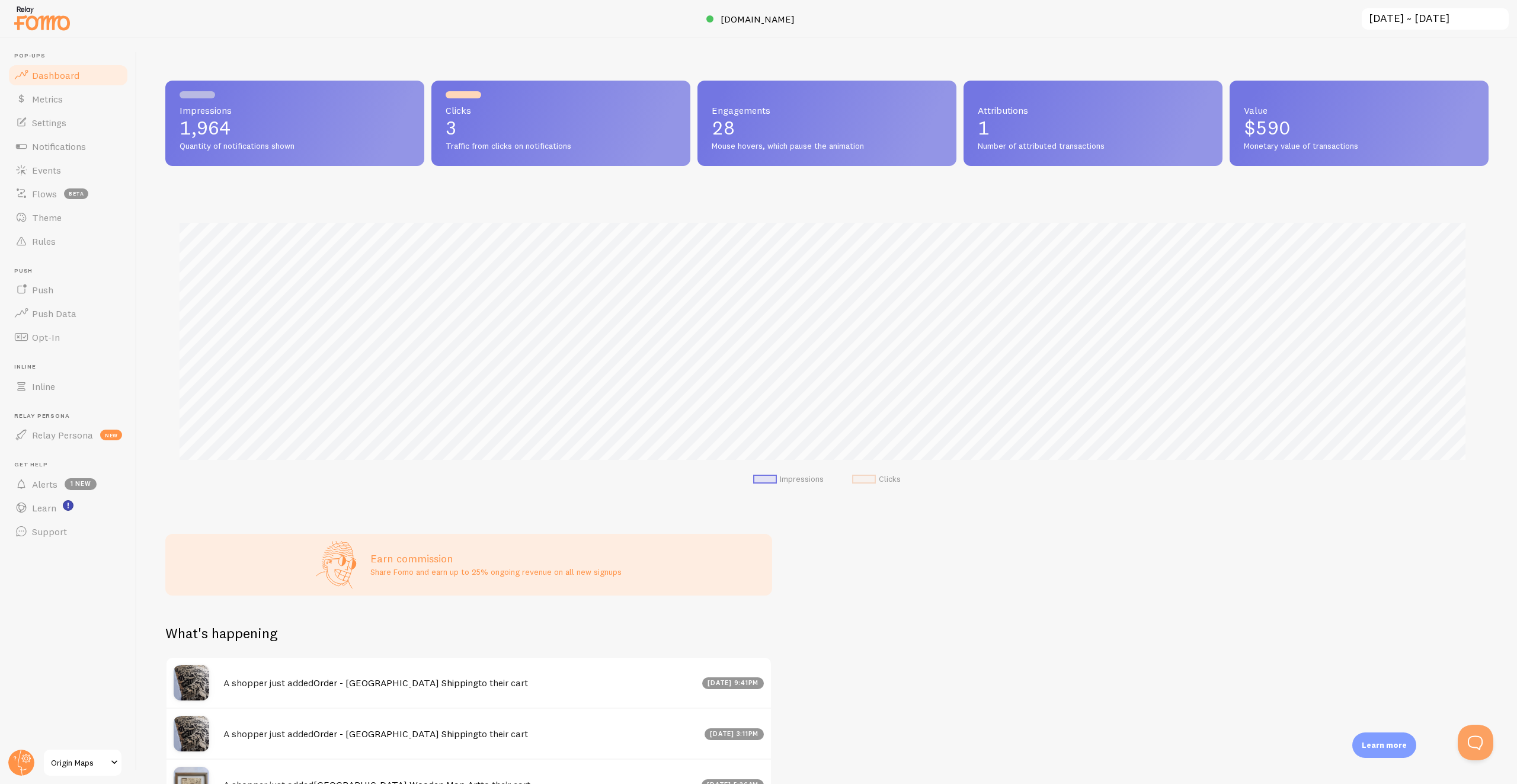
scroll to position [312, 1314]
click at [1454, 12] on input "[DATE] ~ [DATE]" at bounding box center [1435, 20] width 149 height 25
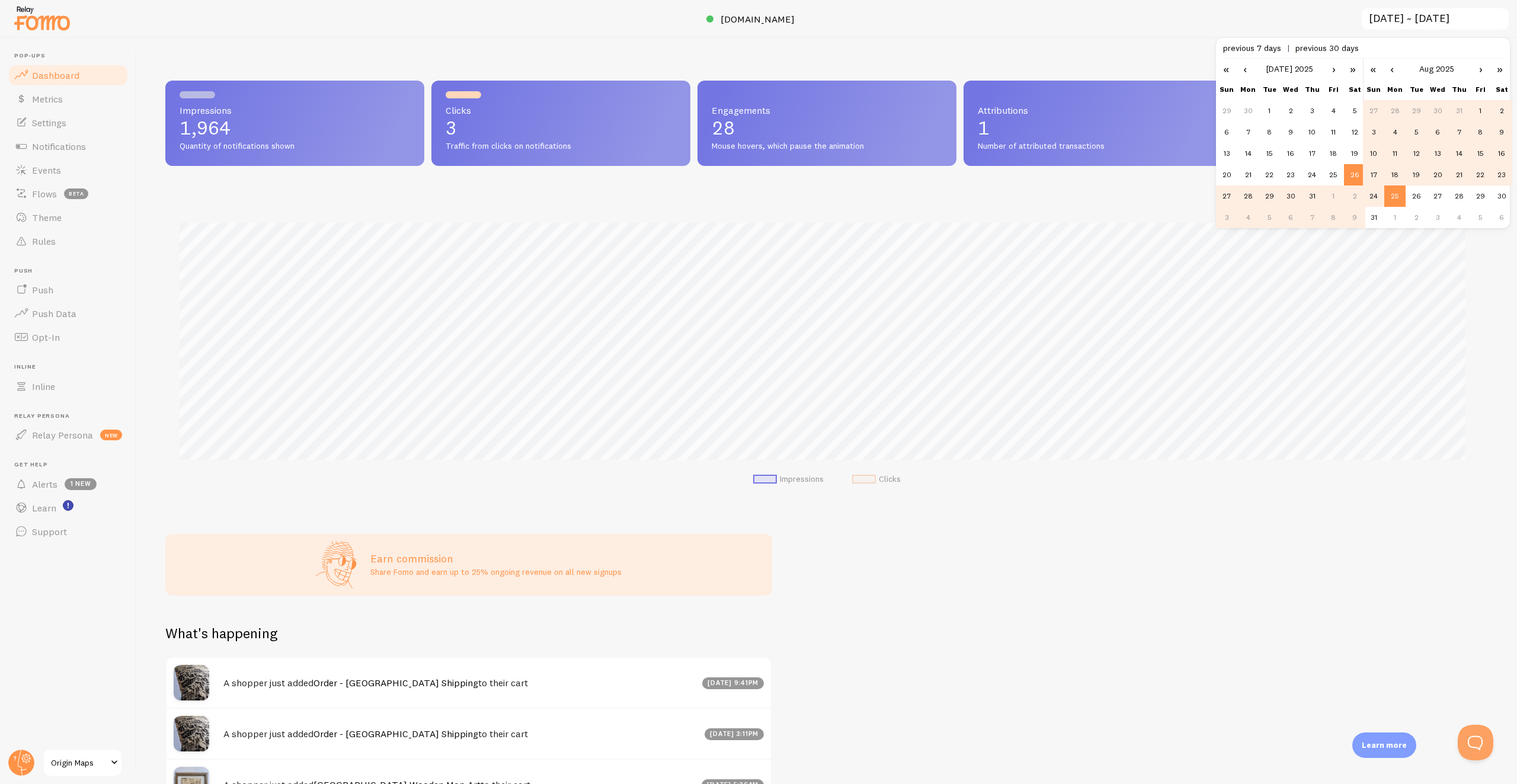
click at [1306, 44] on span "previous 30 days" at bounding box center [1327, 47] width 63 height 10
click at [1229, 72] on link "«" at bounding box center [1226, 68] width 20 height 20
click at [1223, 72] on link "«" at bounding box center [1226, 68] width 20 height 20
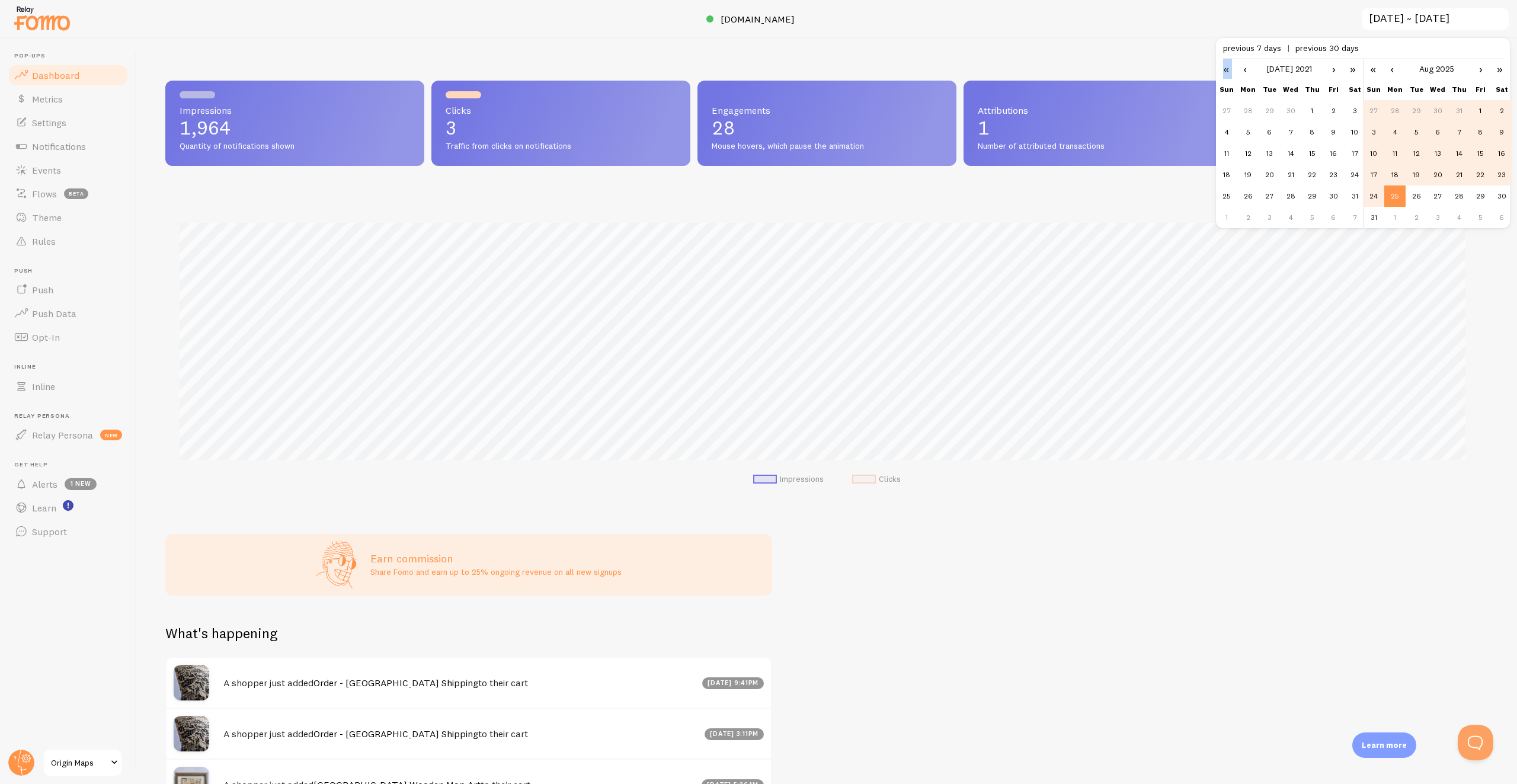
click at [1223, 72] on link "«" at bounding box center [1226, 68] width 20 height 20
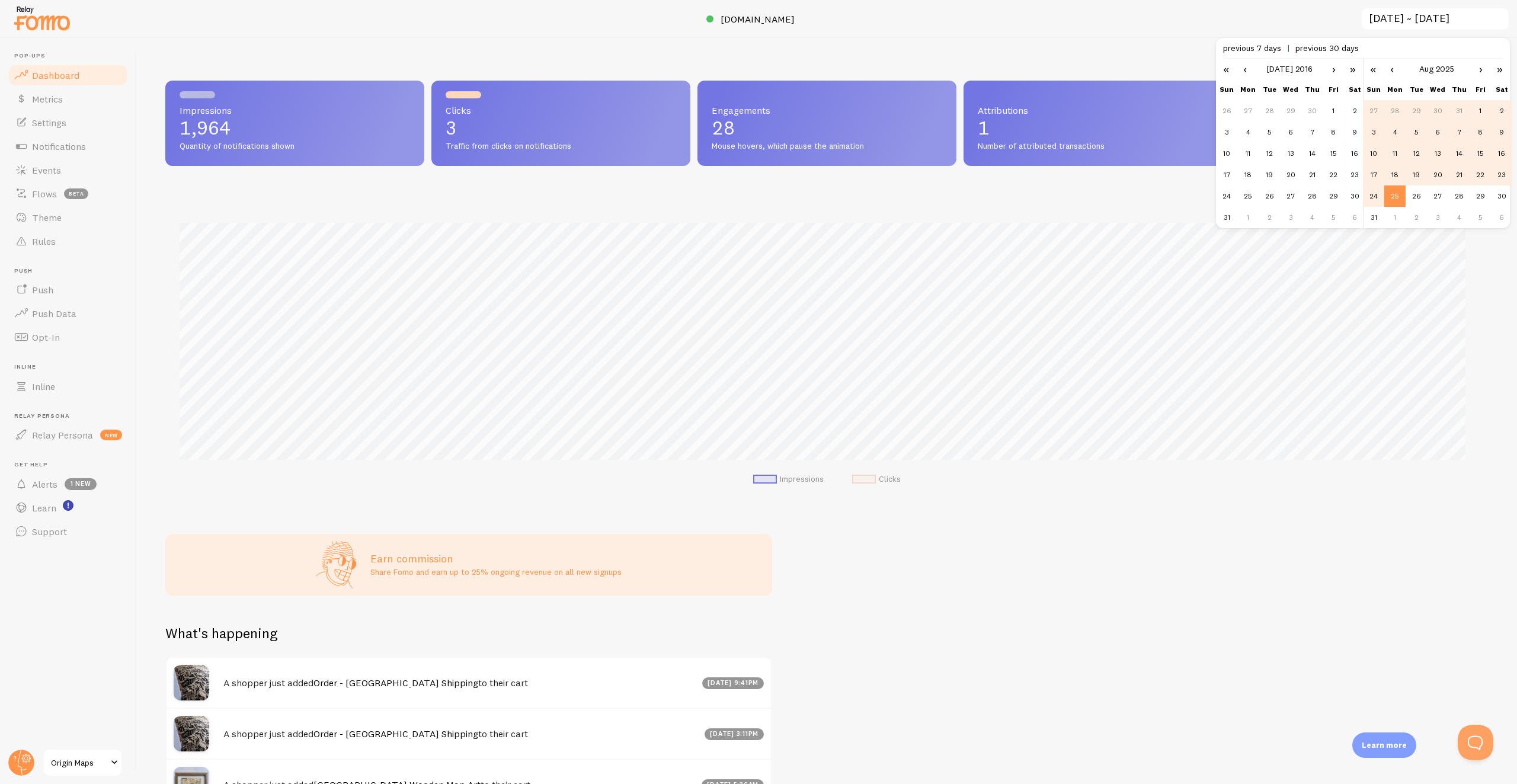
click at [1350, 69] on link "»" at bounding box center [1352, 68] width 20 height 20
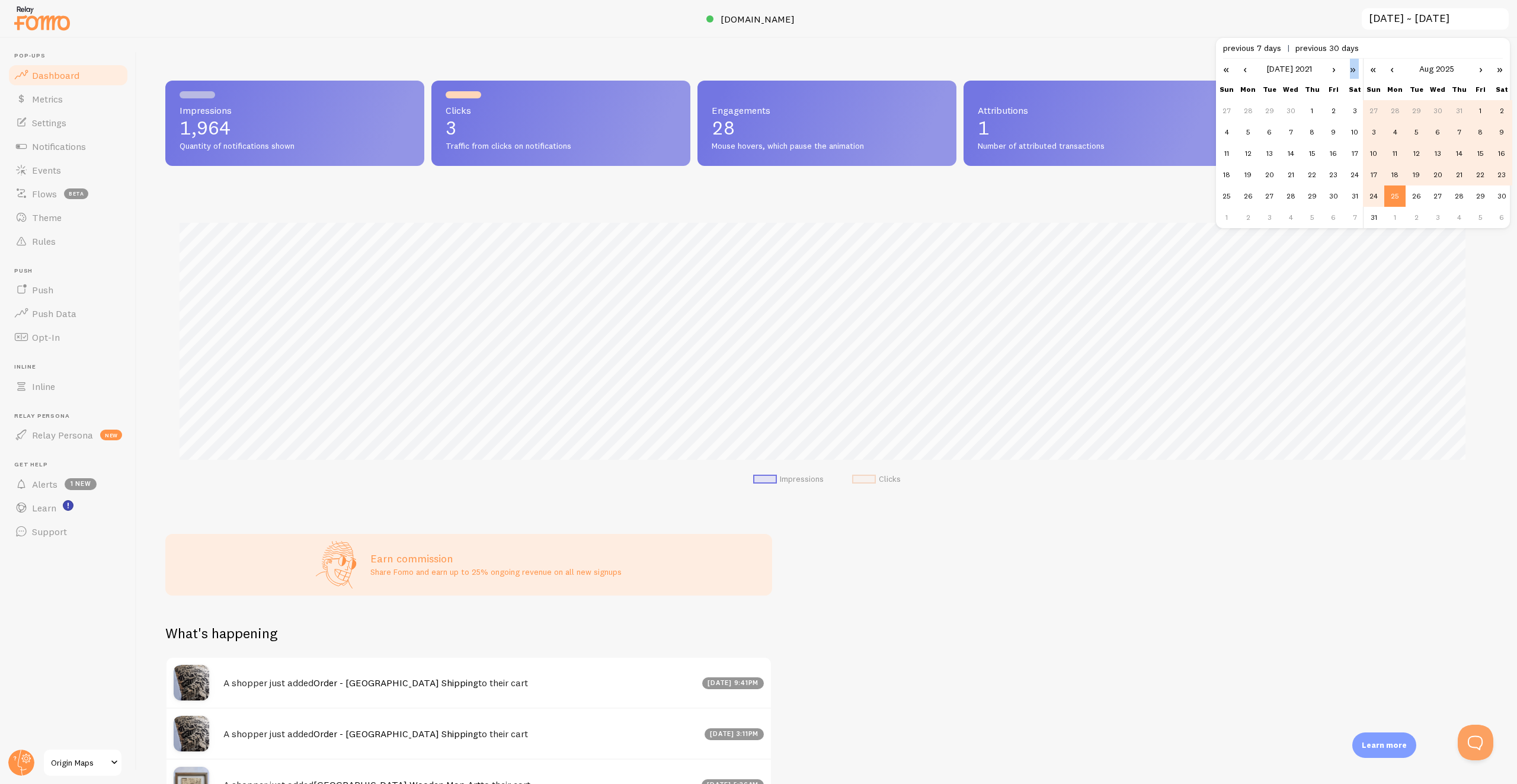
click at [1350, 69] on link "»" at bounding box center [1352, 68] width 20 height 20
click at [1349, 69] on link "»" at bounding box center [1352, 68] width 20 height 20
click at [1347, 72] on link "»" at bounding box center [1352, 68] width 20 height 20
click at [1352, 113] on td "6" at bounding box center [1354, 111] width 22 height 22
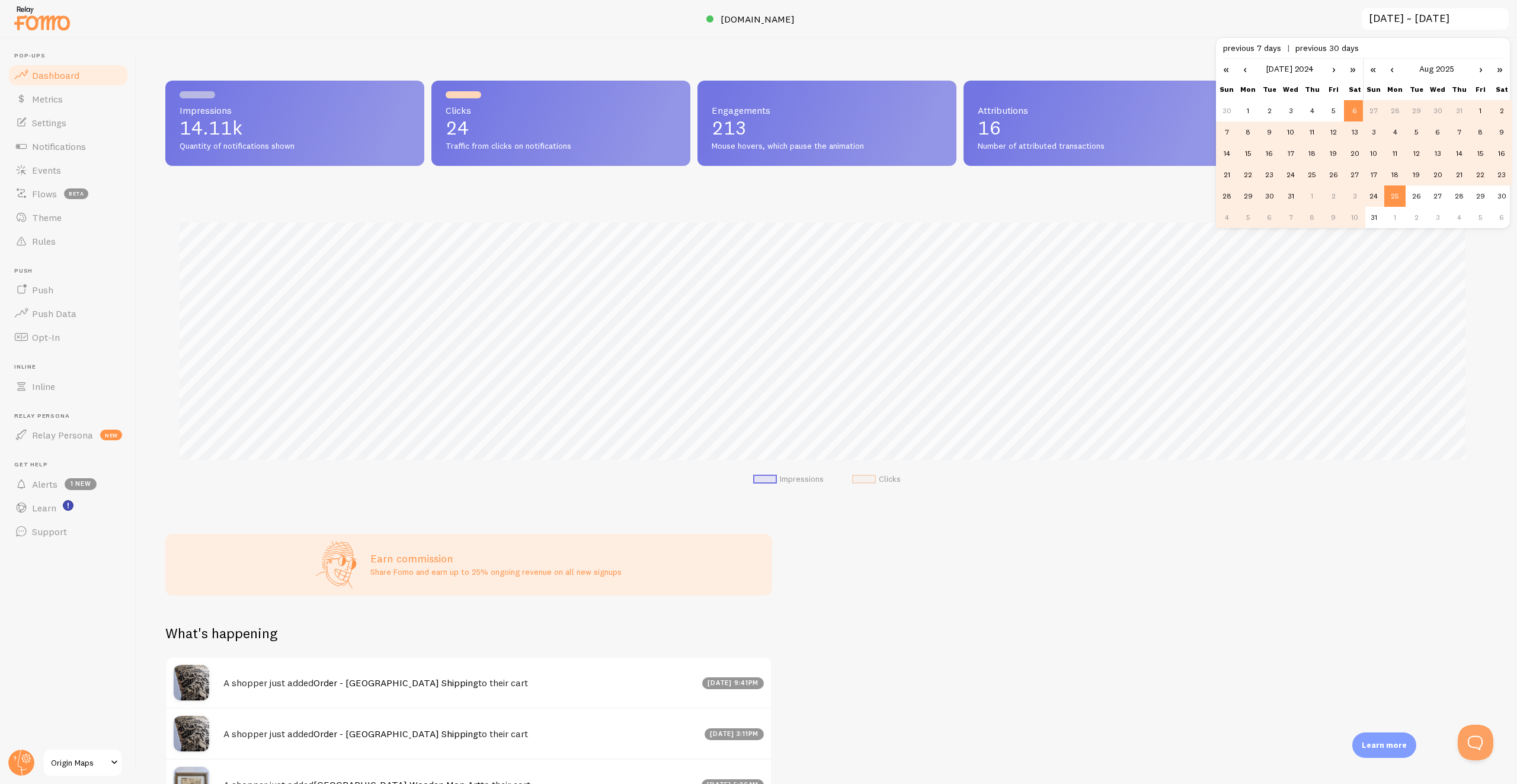
click at [1281, 21] on div at bounding box center [758, 19] width 1517 height 38
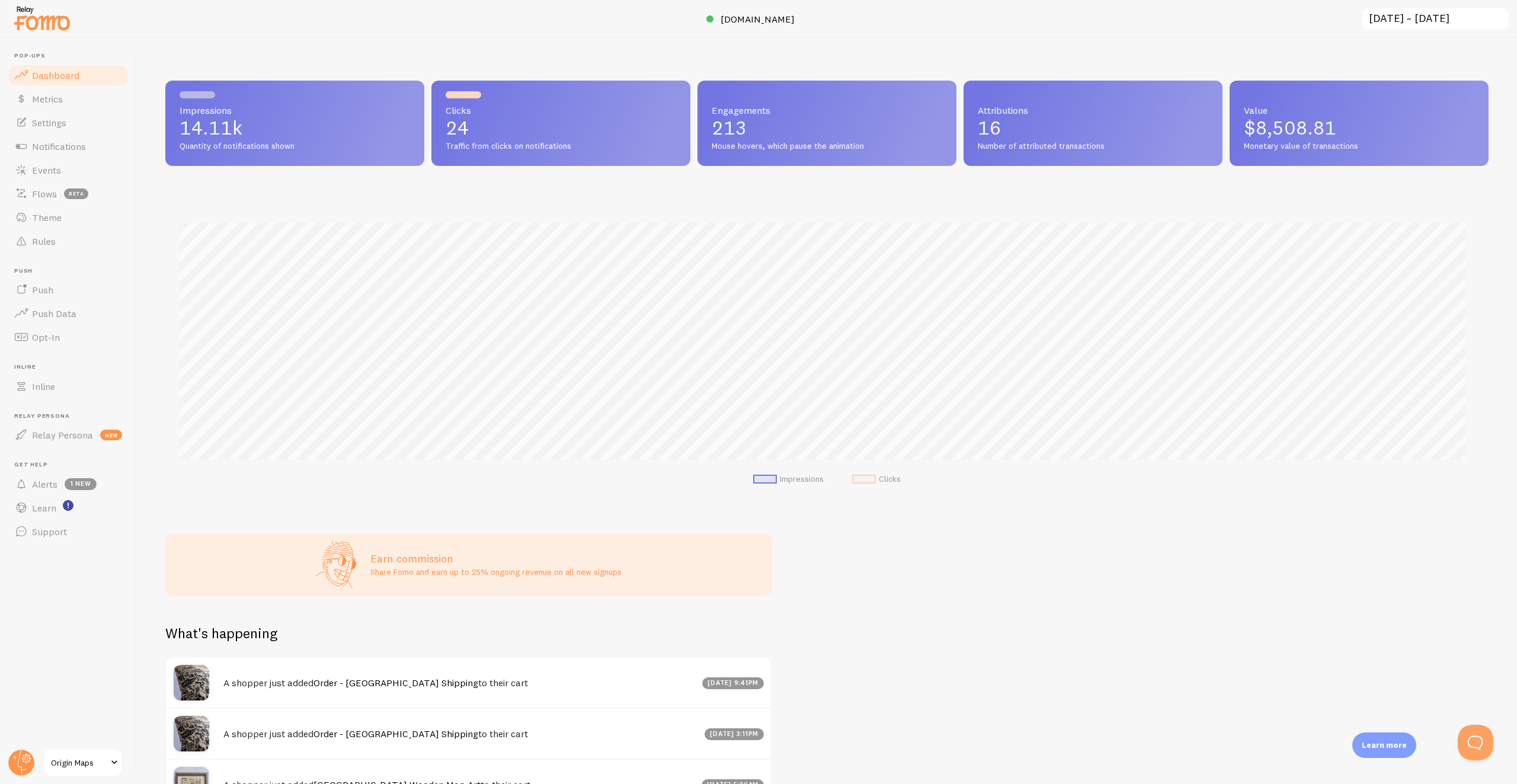
click at [1427, 25] on input "2024-07-06 ~ 2025-08-25" at bounding box center [1435, 20] width 149 height 25
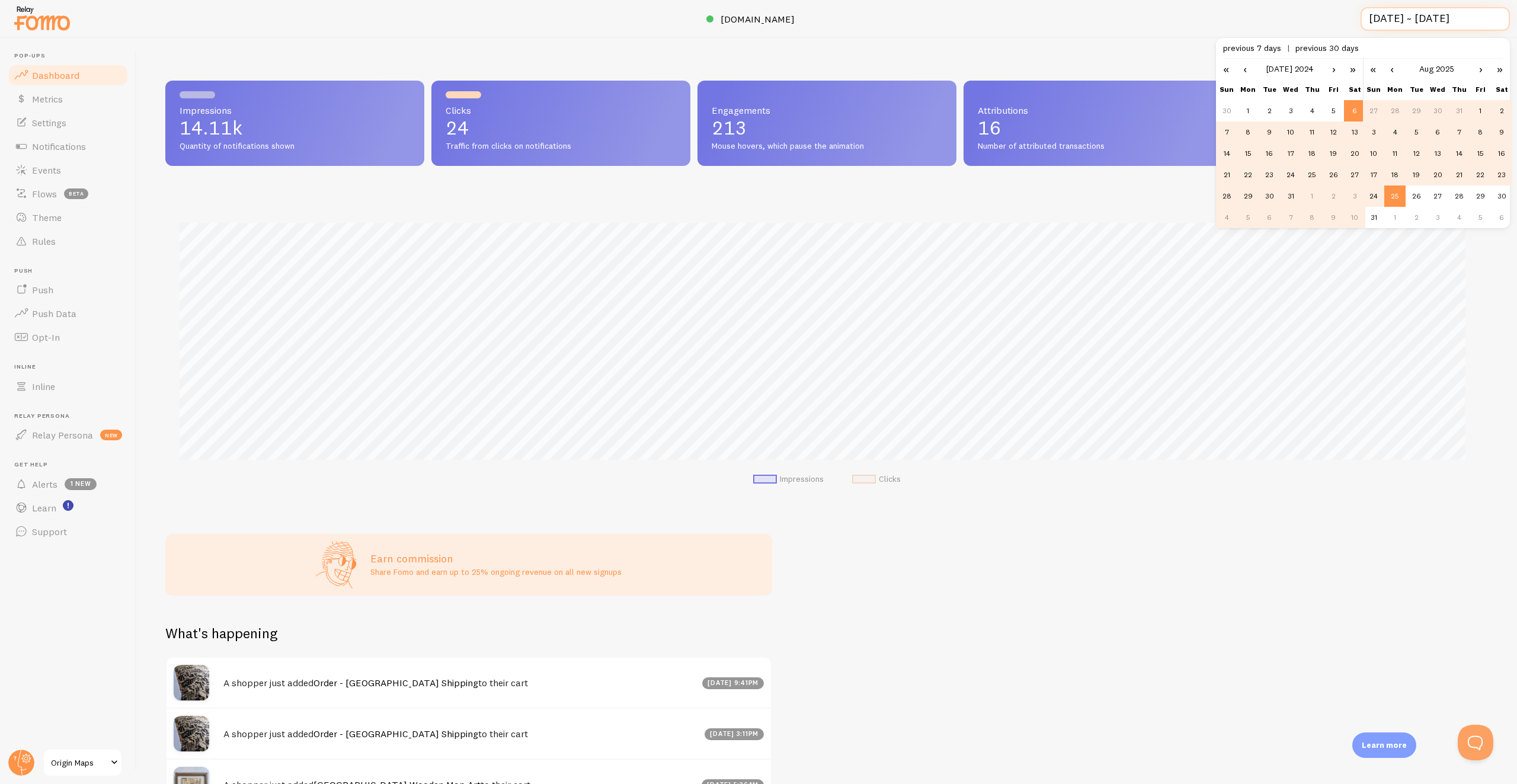
scroll to position [0, 1]
click at [1415, 192] on td "26" at bounding box center [1416, 196] width 22 height 22
type input "2024-07-06 ~ 2025-08-26"
click at [1296, 17] on div at bounding box center [758, 19] width 1517 height 38
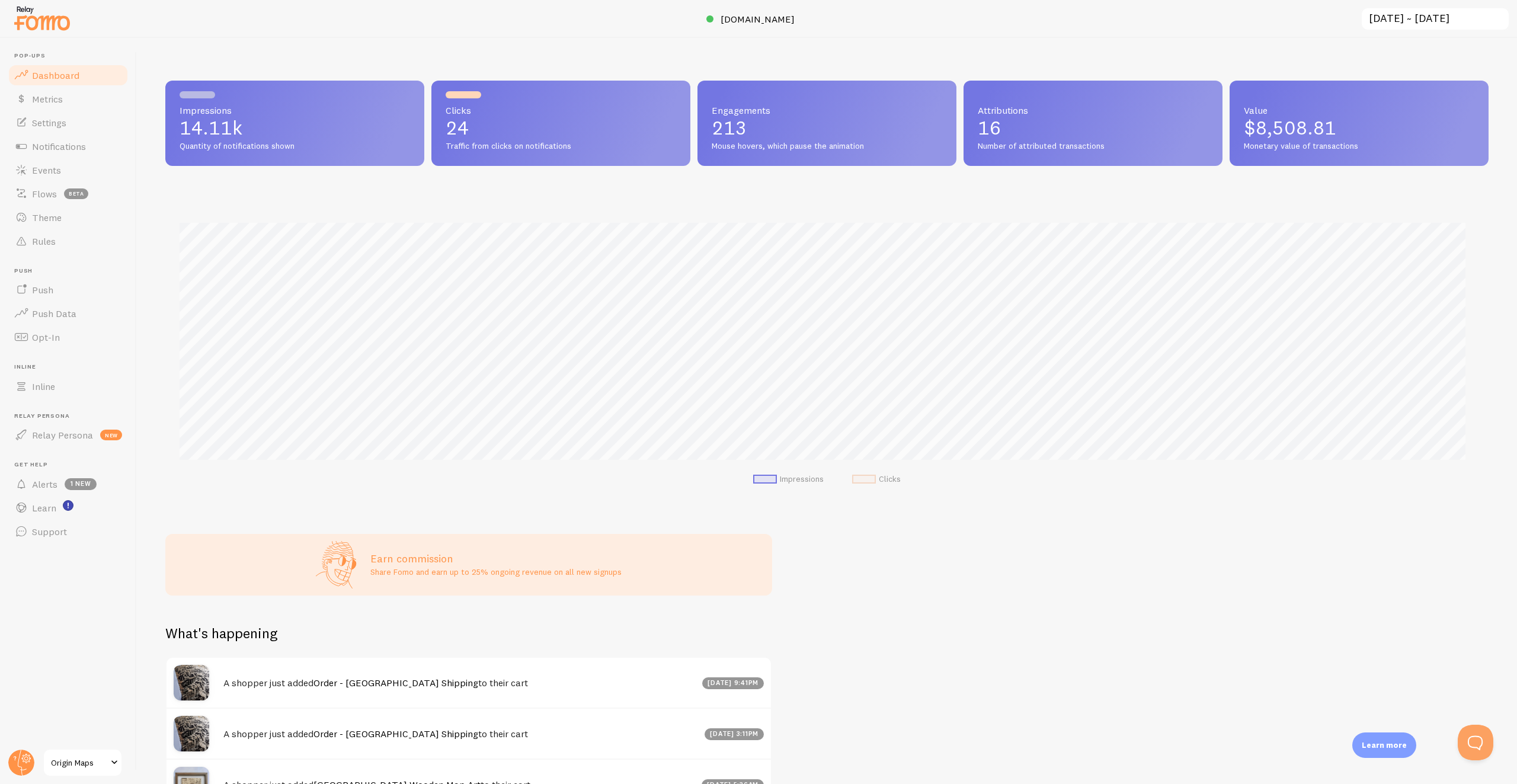
click at [866, 480] on span at bounding box center [864, 479] width 24 height 9
click at [885, 474] on li "Clicks" at bounding box center [876, 479] width 49 height 10
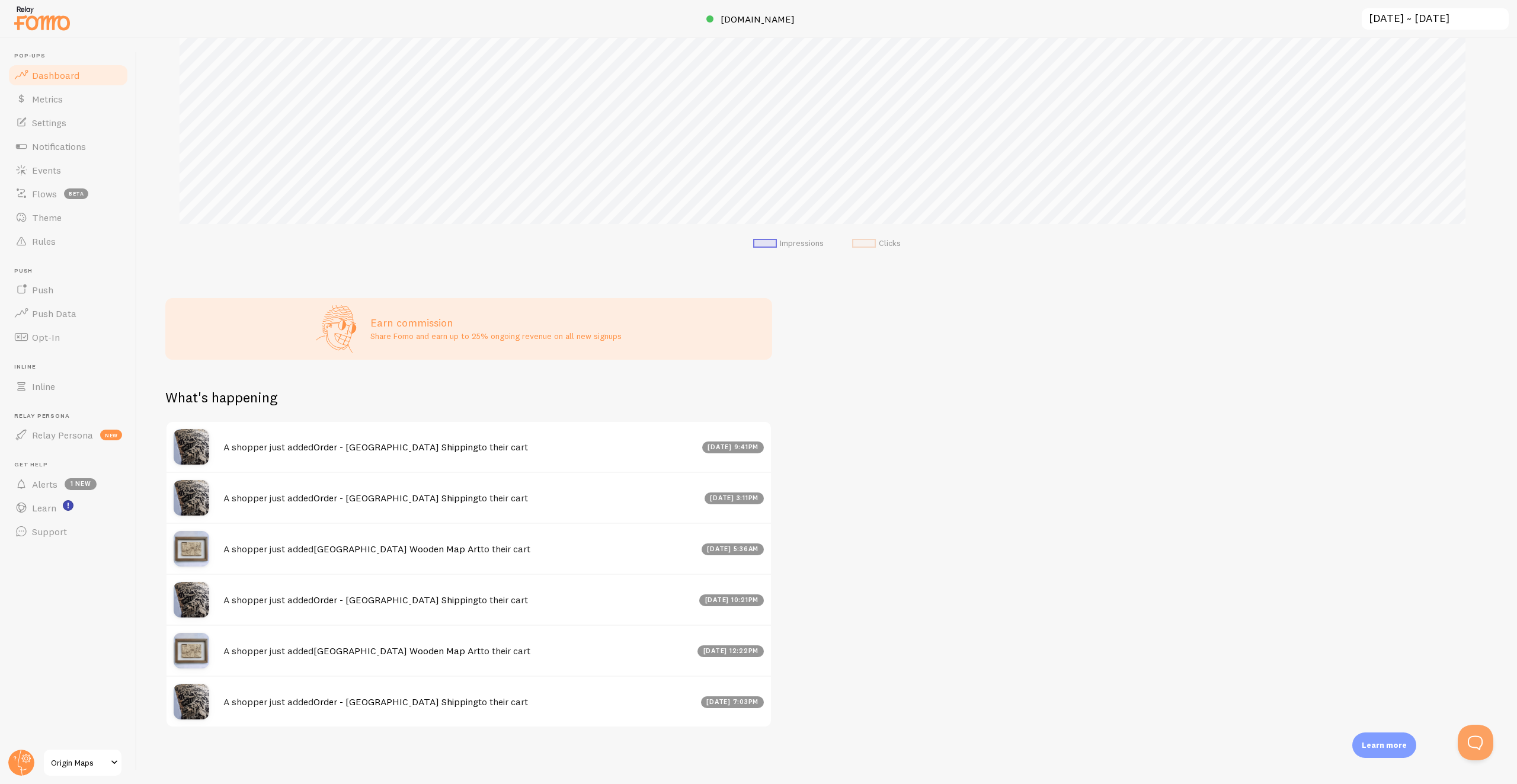
scroll to position [0, 0]
